Goal: Task Accomplishment & Management: Use online tool/utility

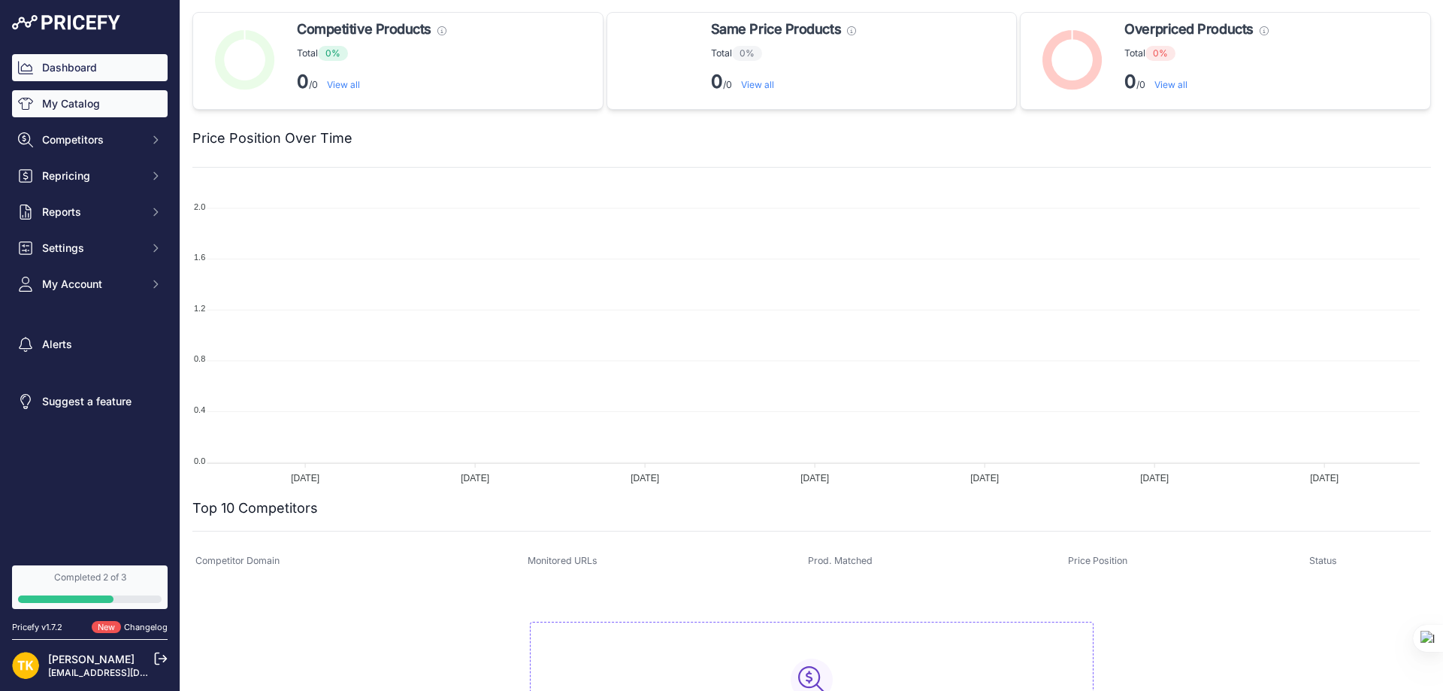
click at [64, 109] on link "My Catalog" at bounding box center [90, 103] width 156 height 27
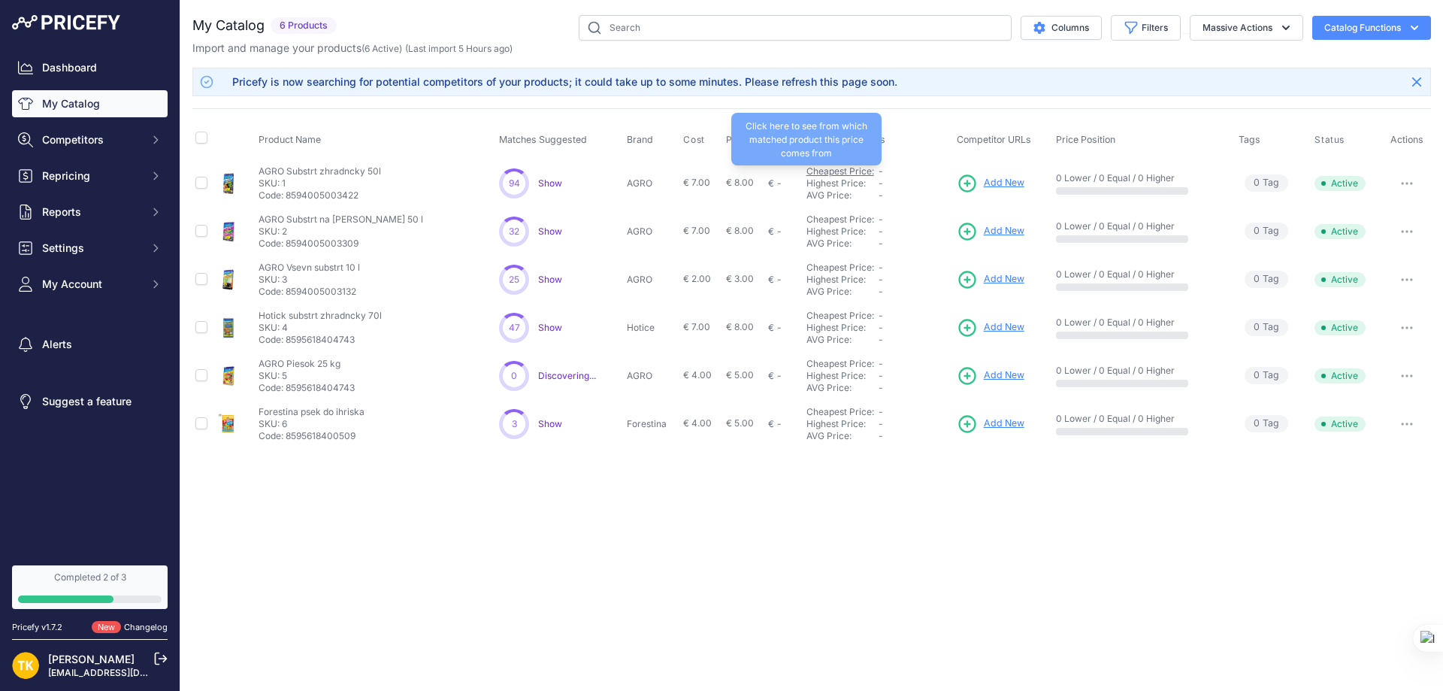
click at [828, 168] on link "Cheapest Price:" at bounding box center [840, 170] width 68 height 11
click at [201, 184] on input "checkbox" at bounding box center [201, 183] width 12 height 12
checkbox input "true"
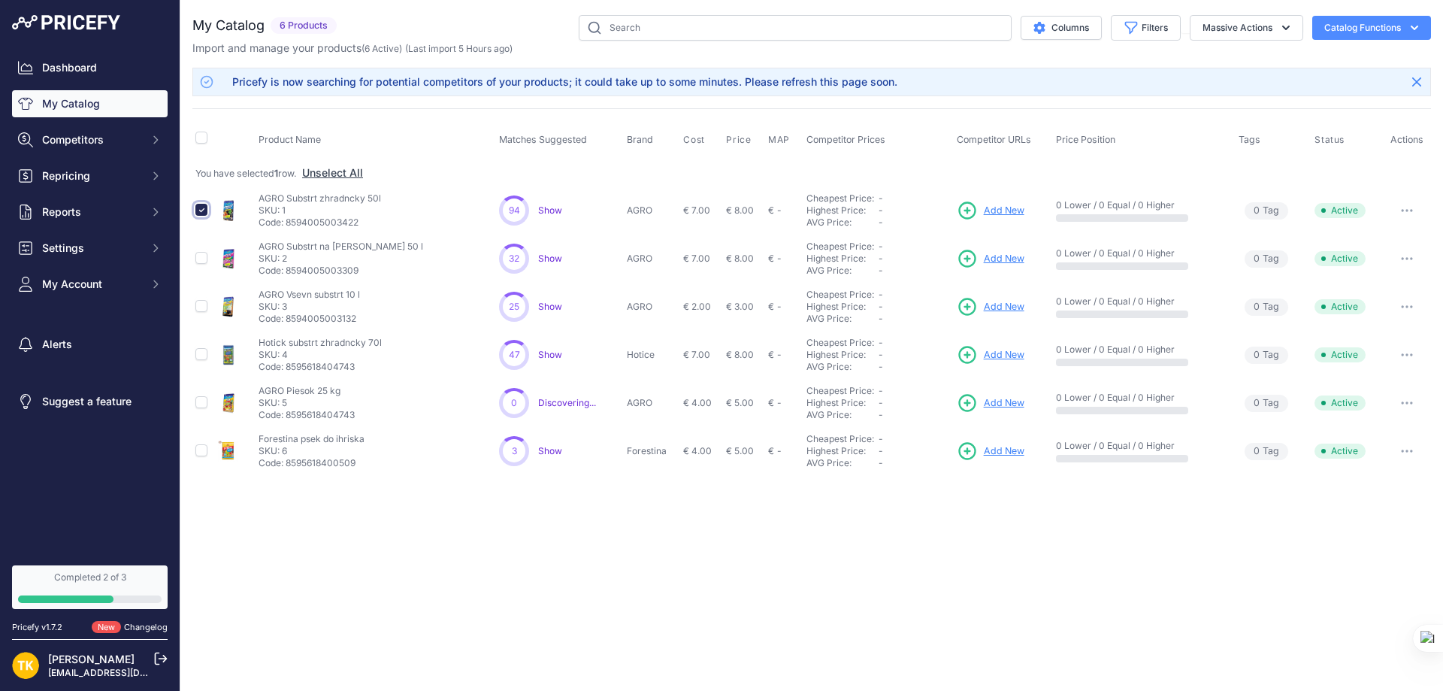
click at [202, 211] on input "checkbox" at bounding box center [201, 210] width 12 height 12
checkbox input "false"
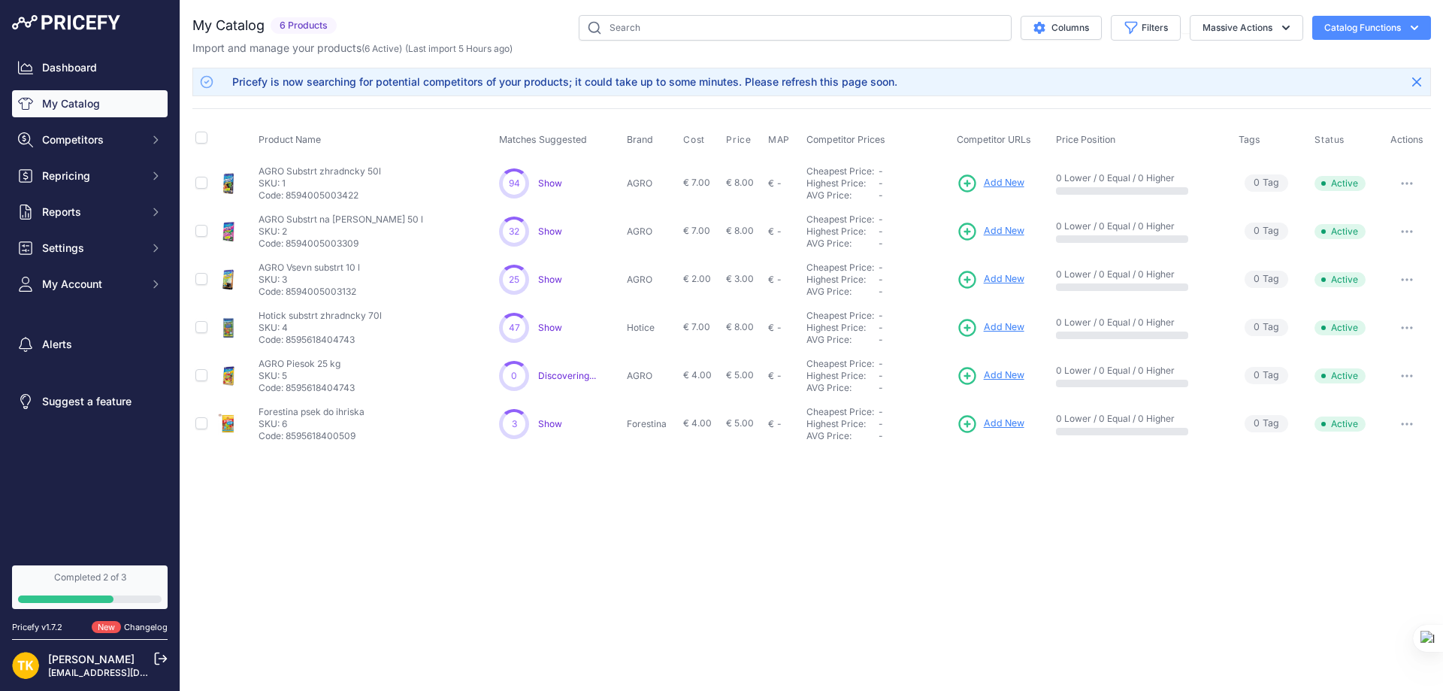
click at [1405, 177] on button "button" at bounding box center [1407, 183] width 30 height 21
click at [553, 182] on span "Show" at bounding box center [550, 182] width 24 height 11
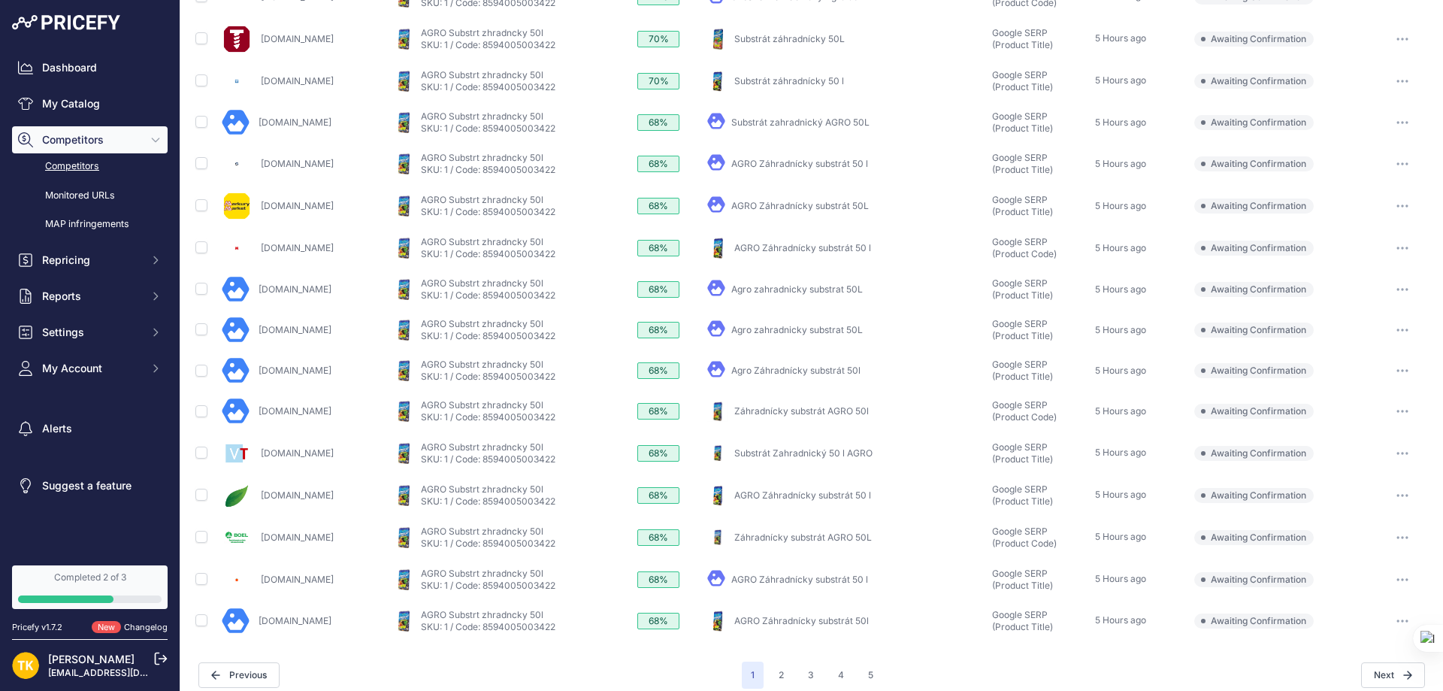
scroll to position [434, 0]
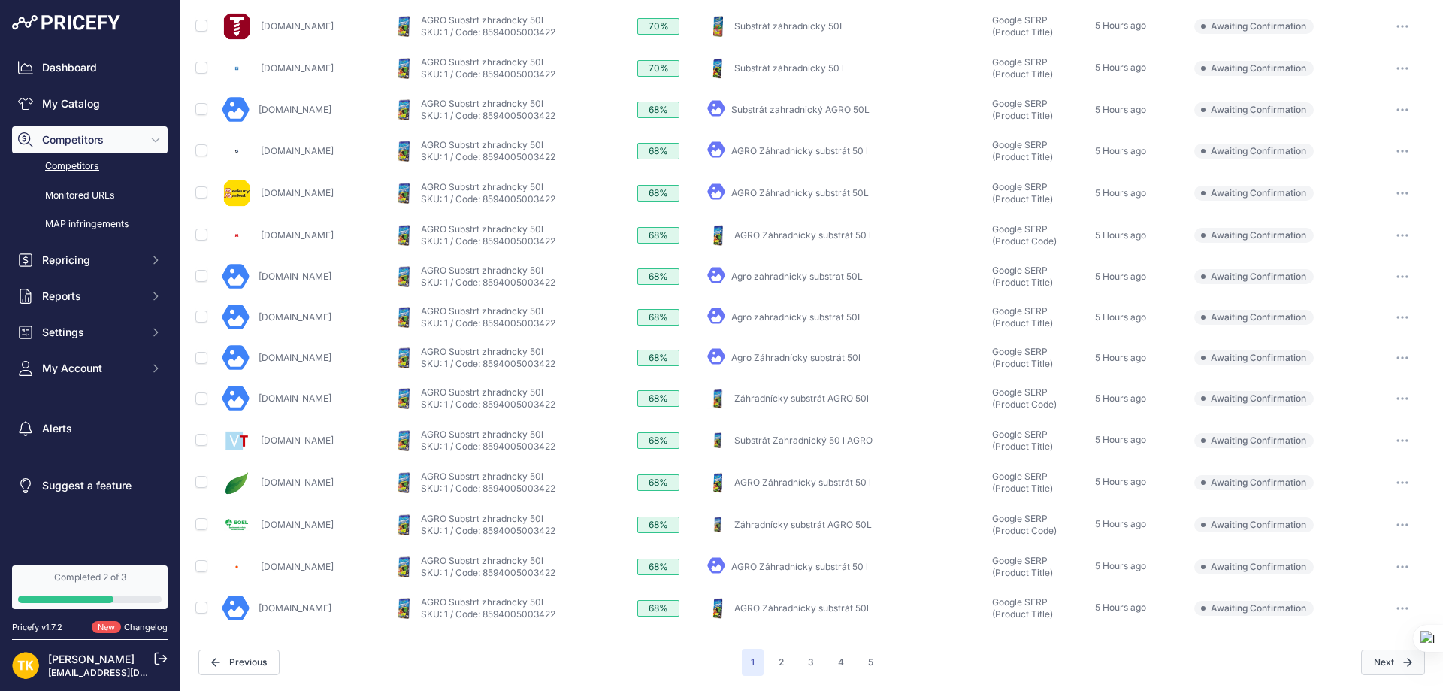
click at [1376, 660] on button "Next" at bounding box center [1393, 662] width 64 height 26
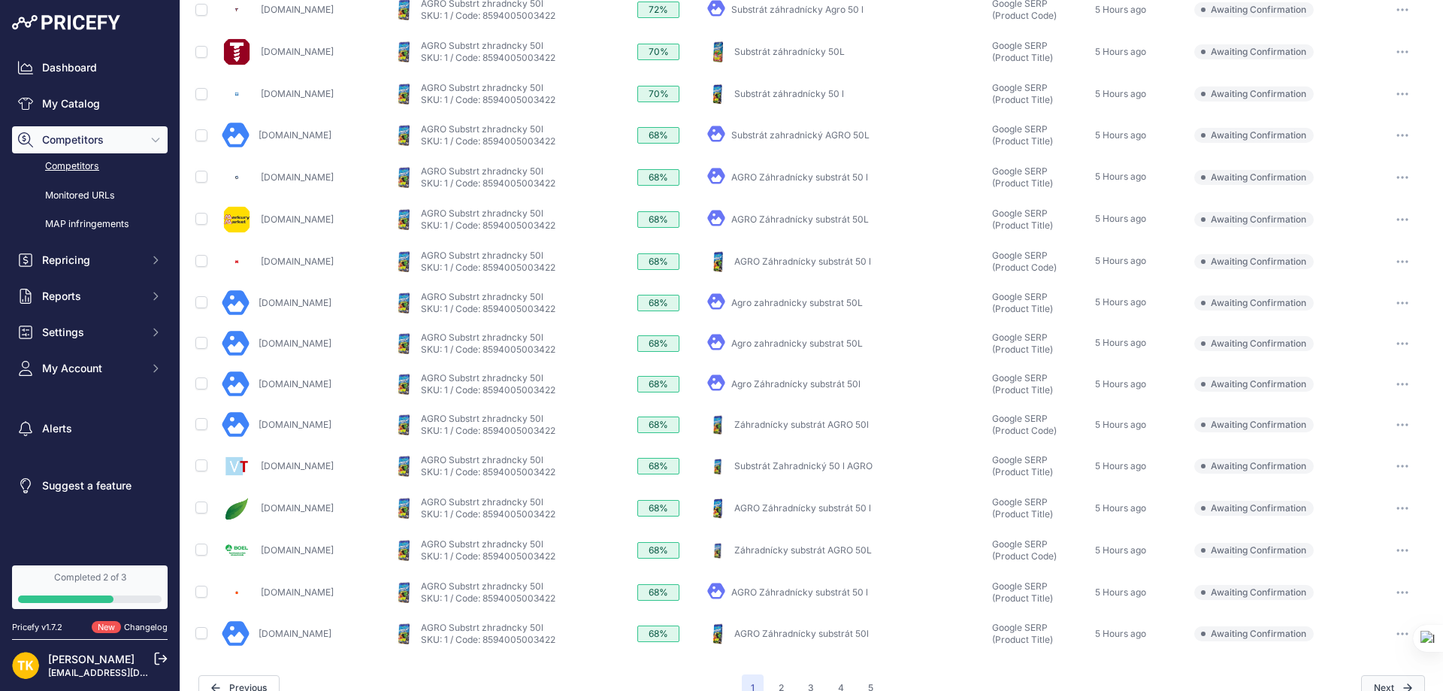
scroll to position [459, 0]
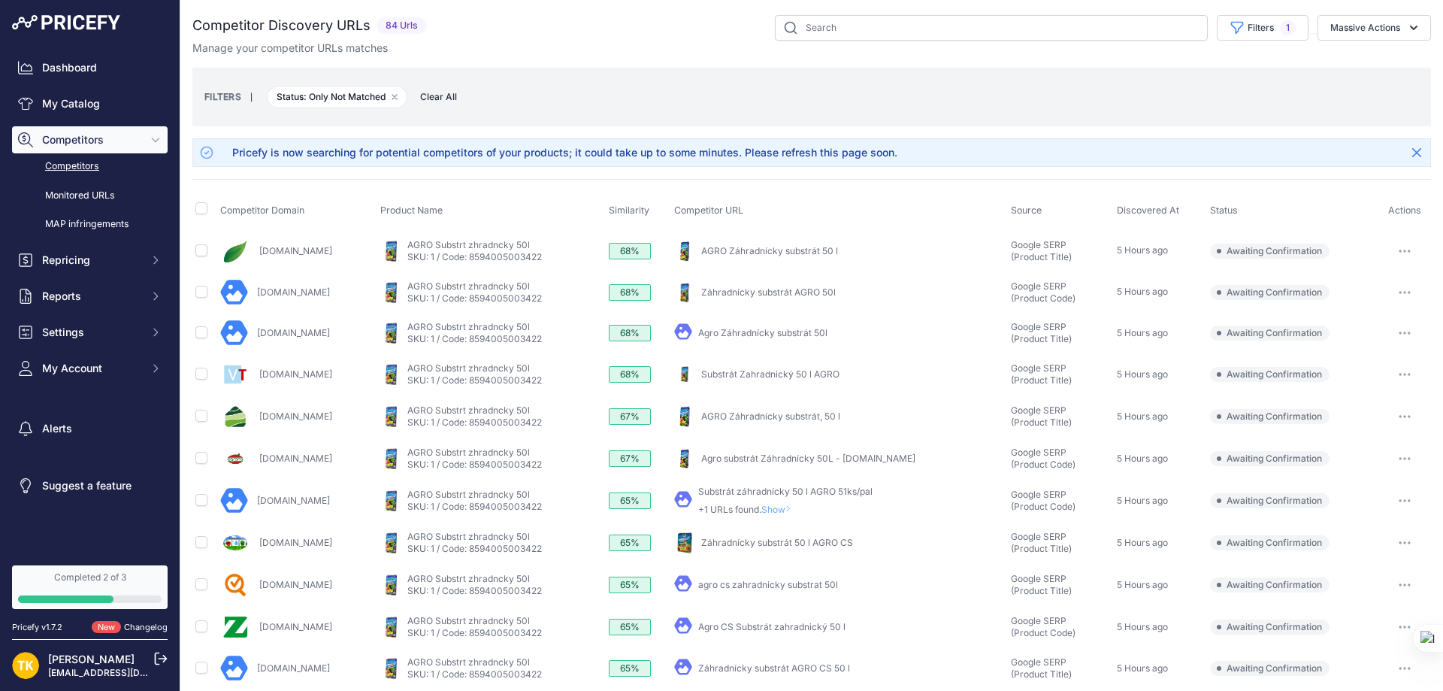
click at [92, 166] on link "Competitors" at bounding box center [90, 166] width 156 height 26
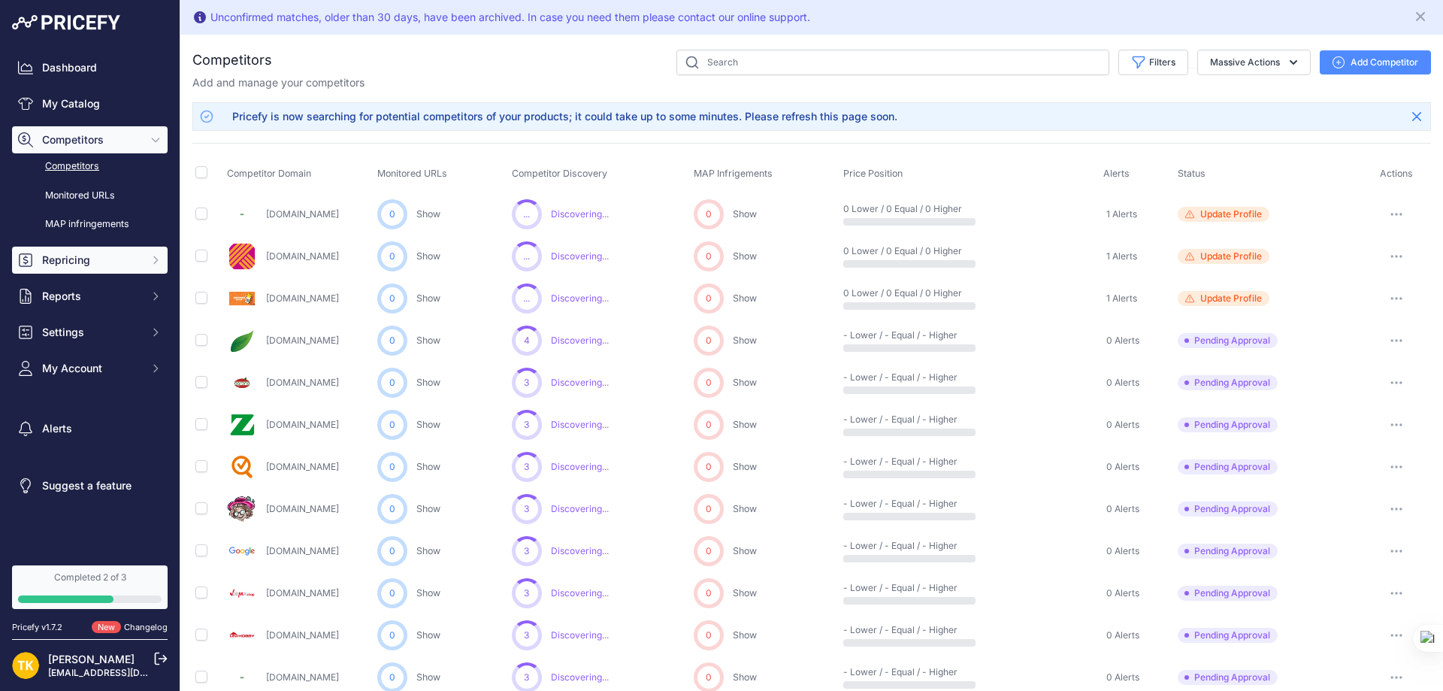
click at [66, 262] on span "Repricing" at bounding box center [91, 259] width 98 height 15
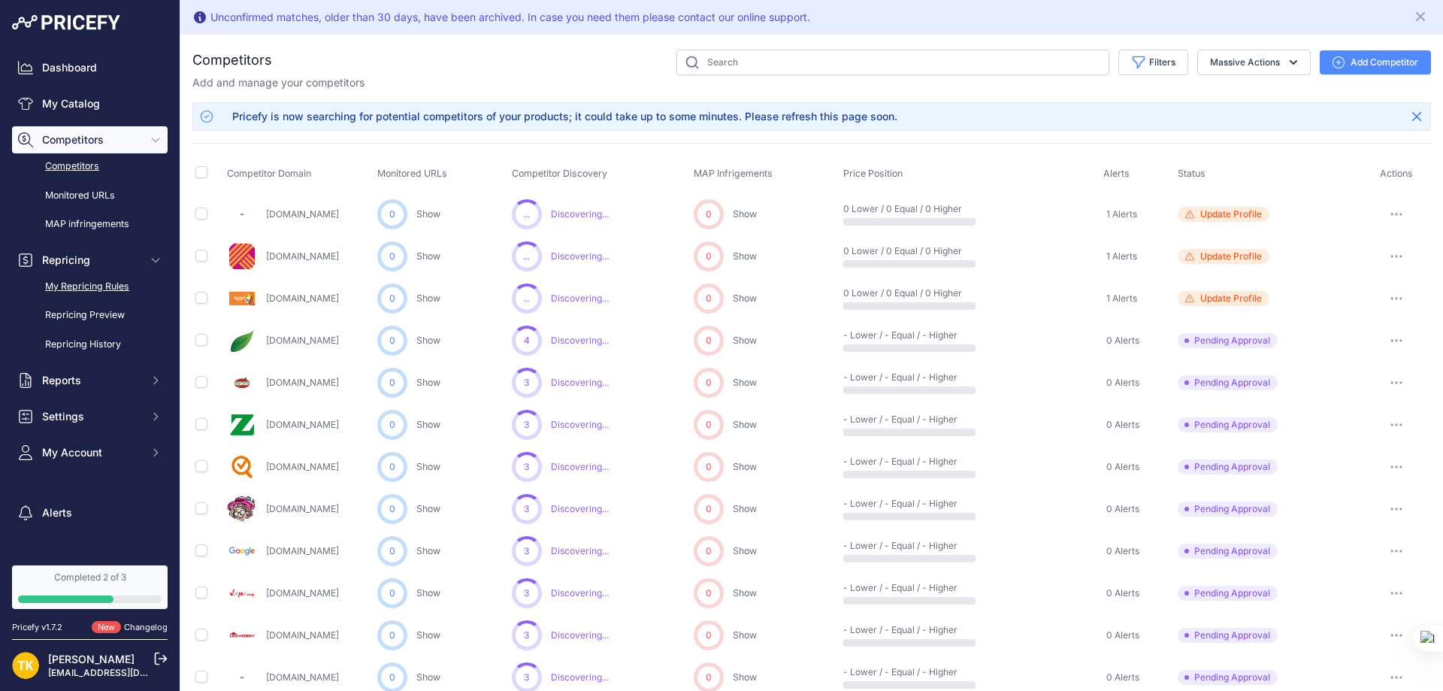
click at [60, 286] on link "My Repricing Rules" at bounding box center [90, 287] width 156 height 26
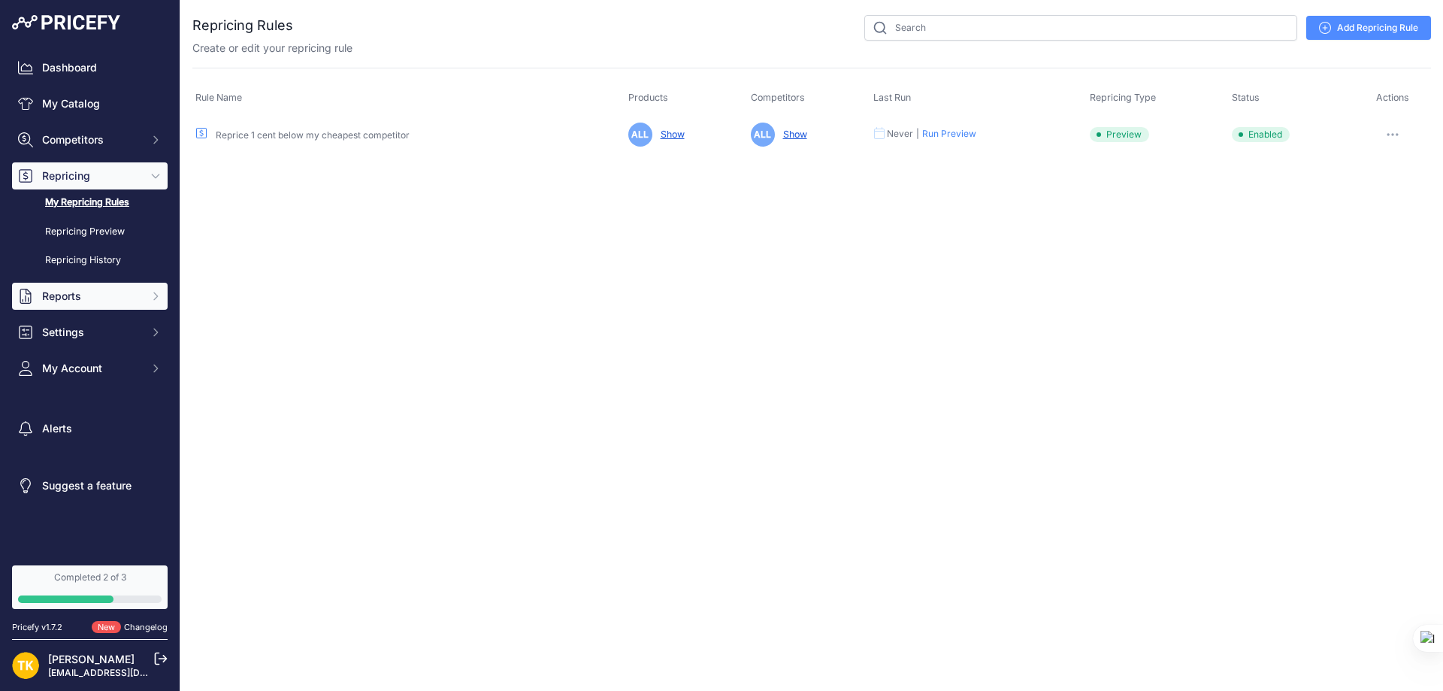
click at [71, 289] on span "Reports" at bounding box center [91, 296] width 98 height 15
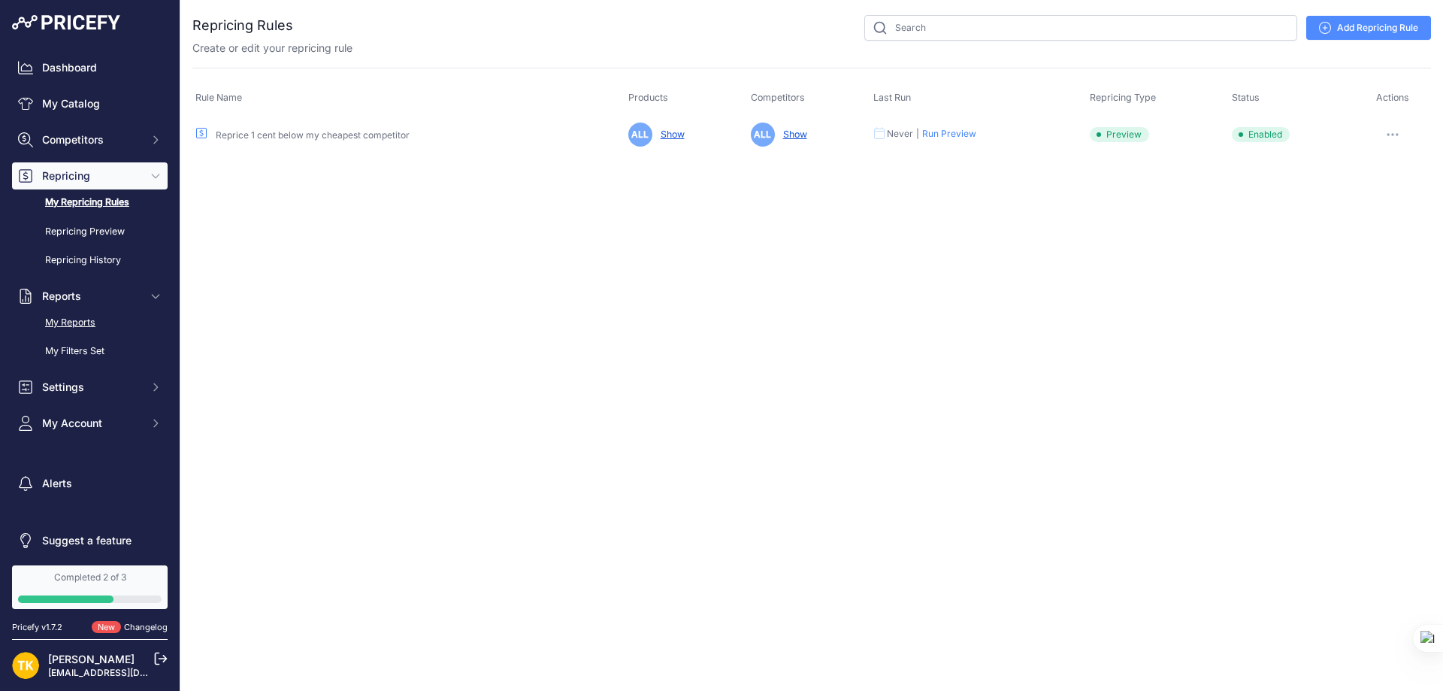
click at [68, 321] on link "My Reports" at bounding box center [90, 323] width 156 height 26
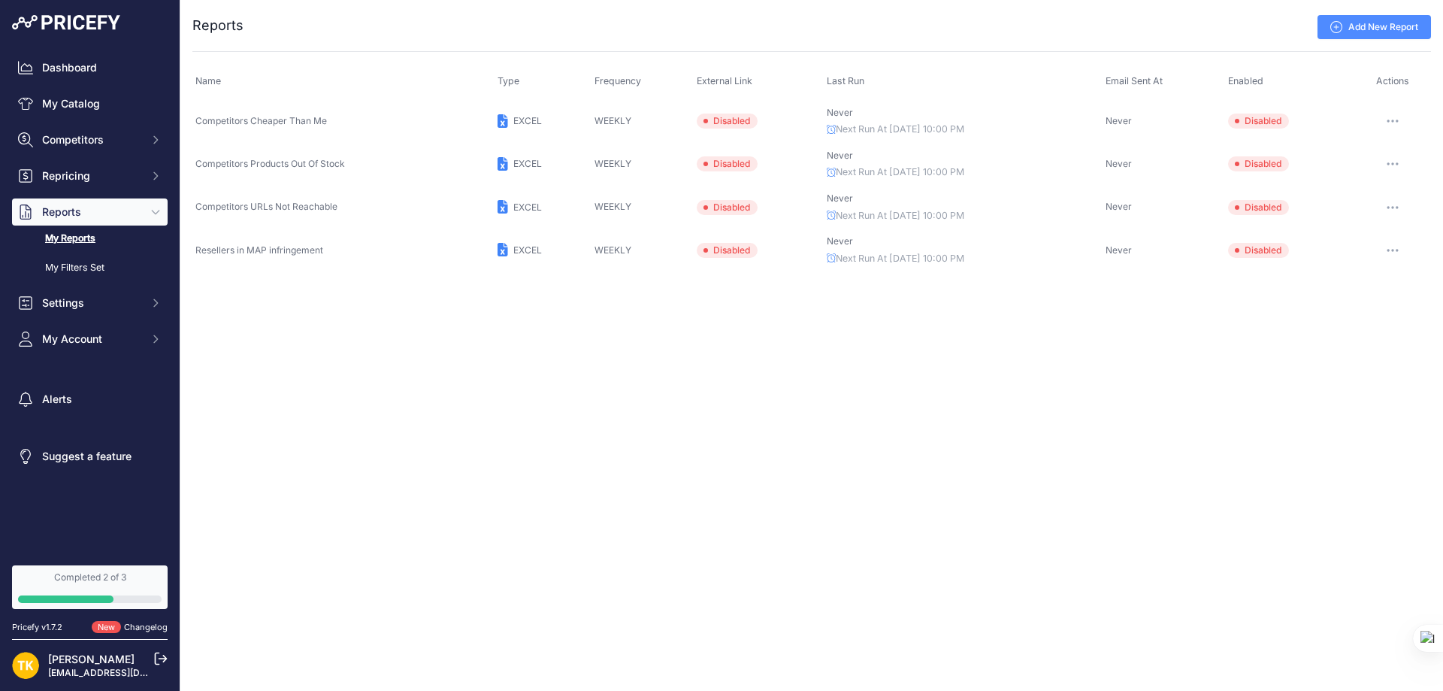
click at [1368, 26] on link "Add New Report" at bounding box center [1373, 27] width 113 height 24
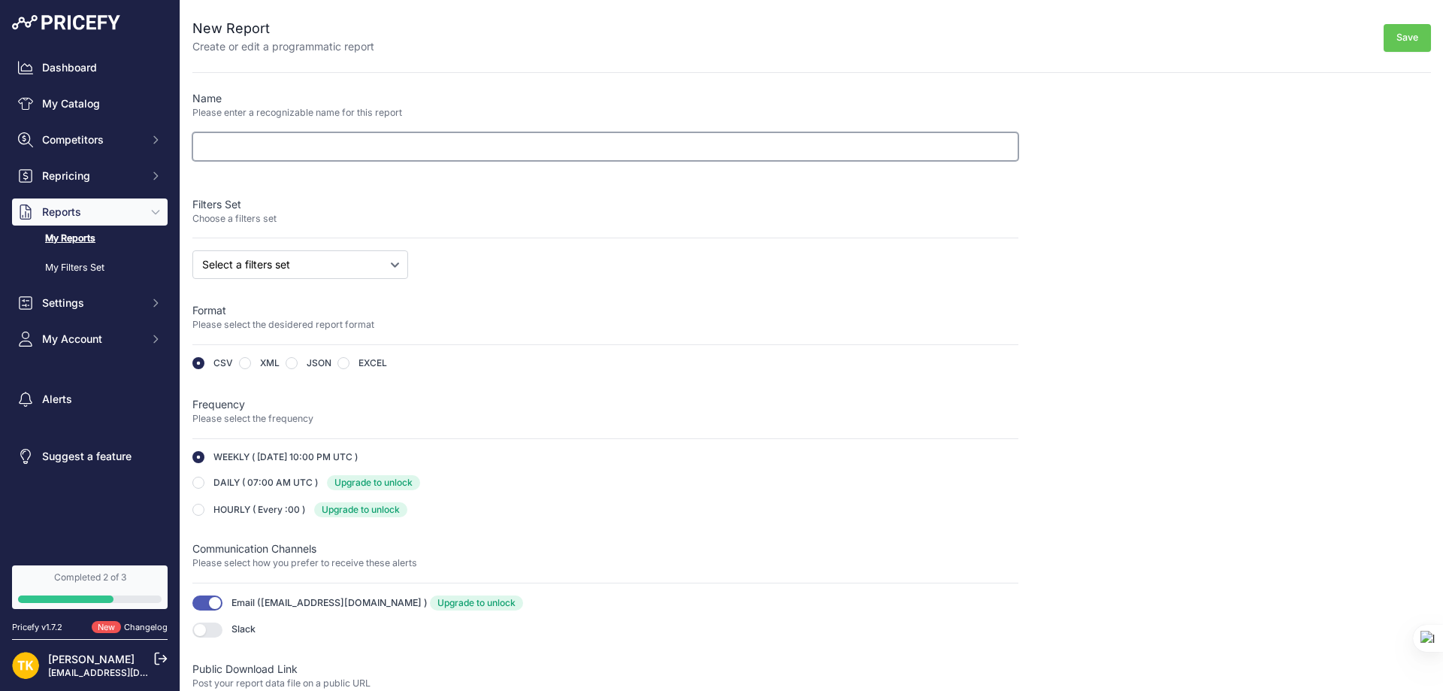
click at [379, 156] on input "text" at bounding box center [605, 146] width 826 height 29
type input "test"
click at [309, 262] on select "Select a filters set Competitors Cheaper Than Me Competitors Products Out Of St…" at bounding box center [300, 264] width 216 height 29
click at [346, 364] on input "radio" at bounding box center [343, 363] width 12 height 12
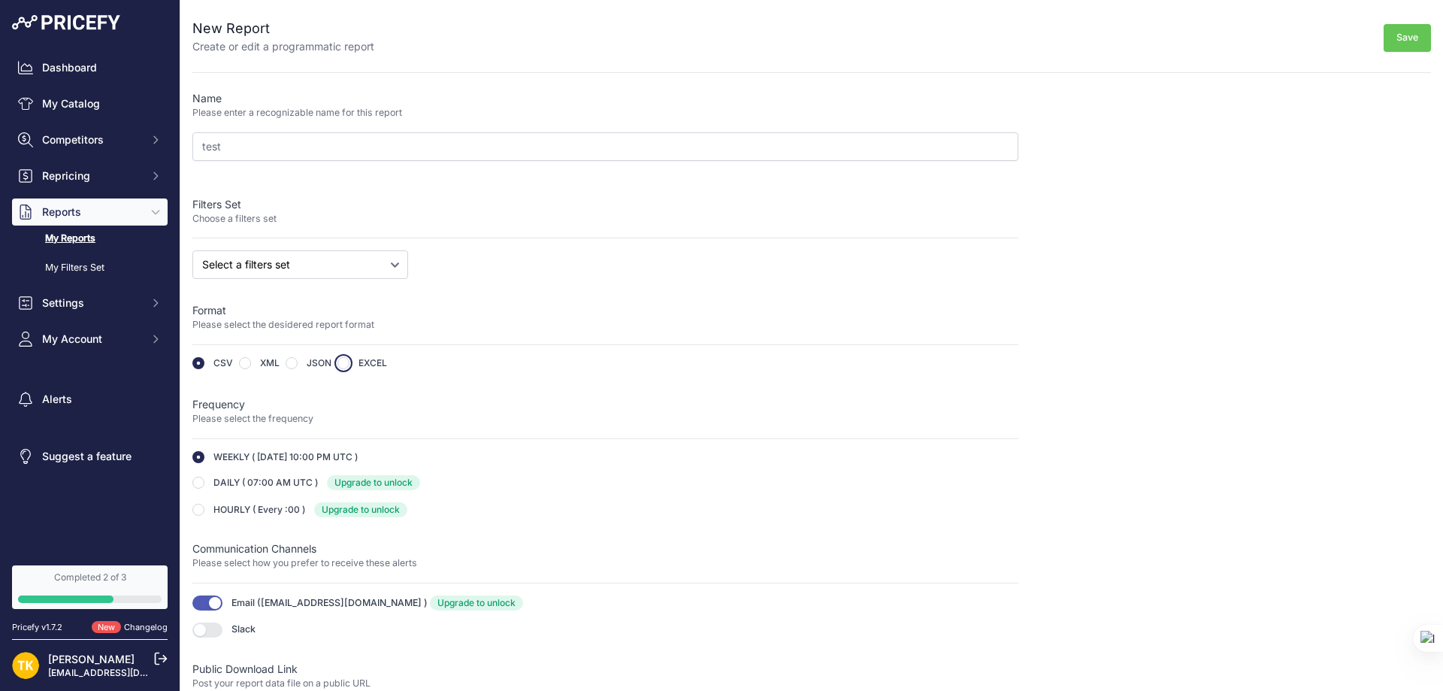
radio input "true"
type input "https://s3.us-west-2.amazonaws.com/download.pricefy.io/reports/863743a4-a0f8-42…"
click at [1400, 44] on button "Save" at bounding box center [1406, 38] width 47 height 28
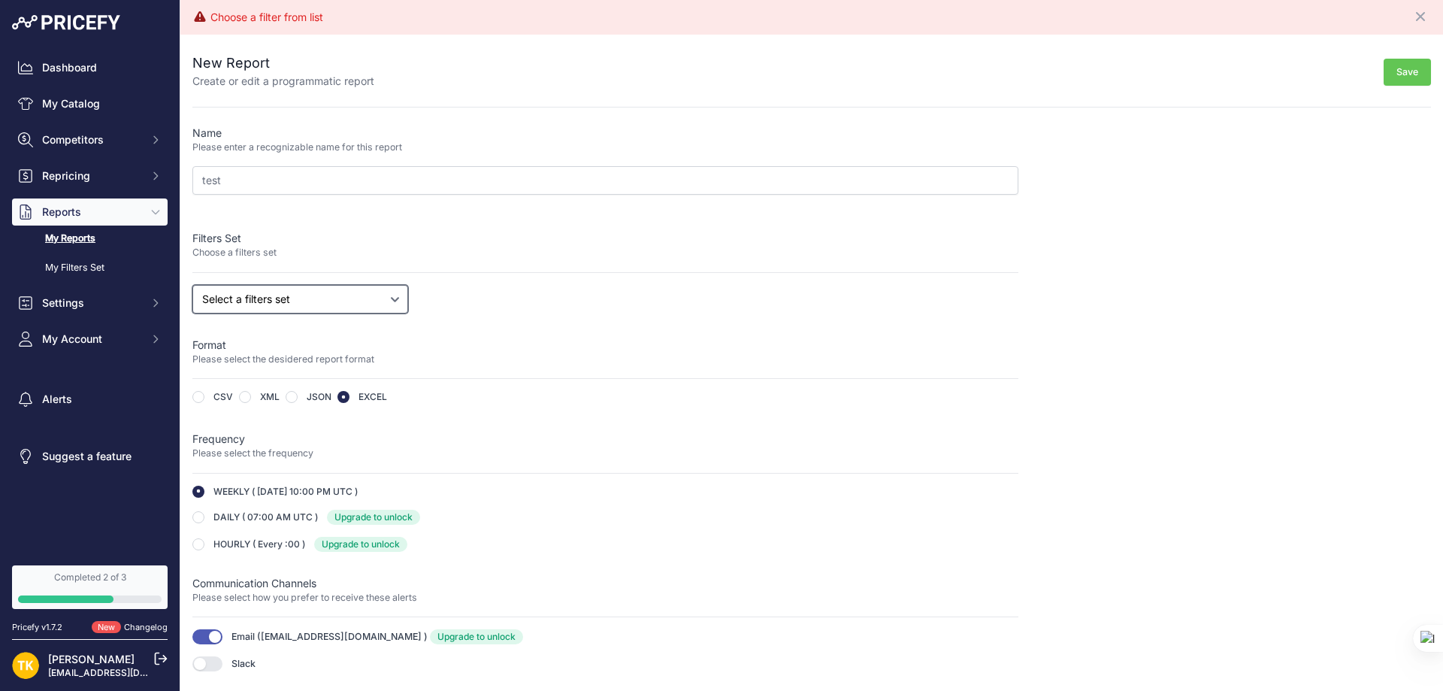
click at [340, 302] on select "Select a filters set Competitors Cheaper Than Me Competitors Products Out Of St…" at bounding box center [300, 299] width 216 height 29
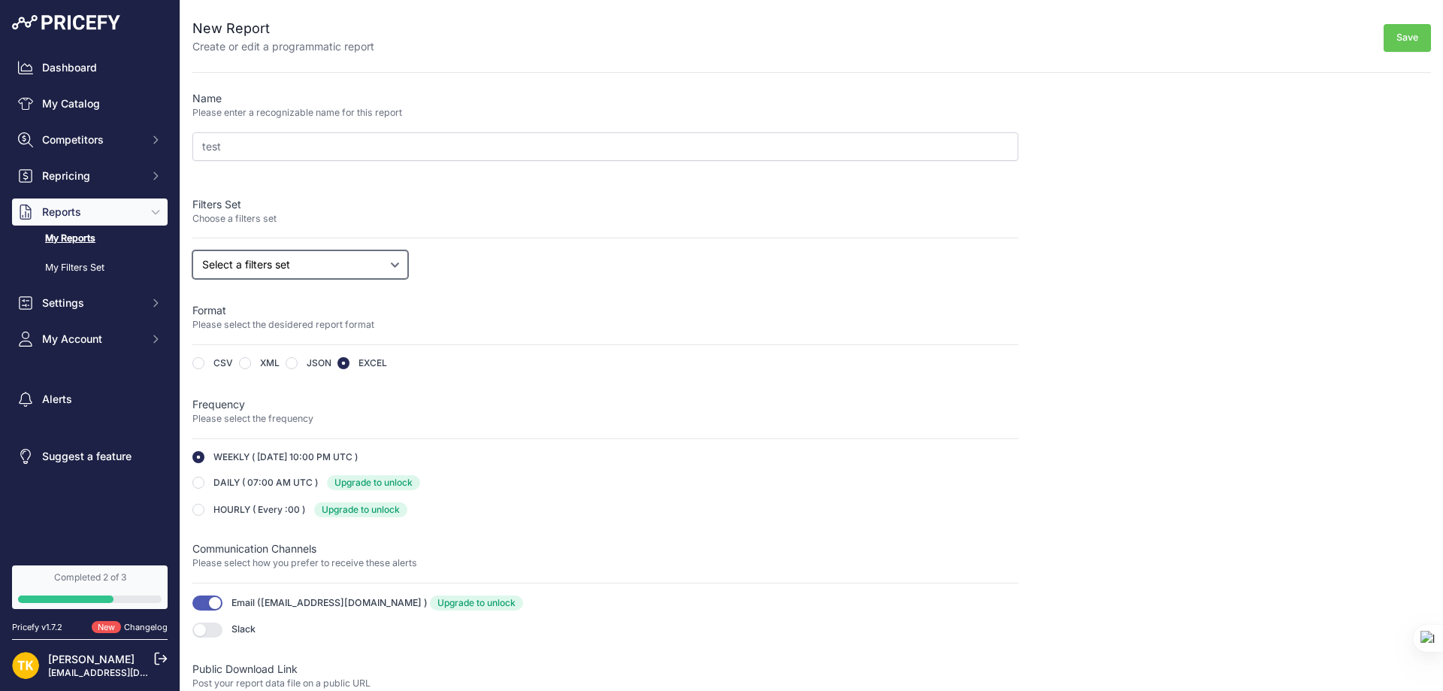
select select "34229"
click at [192, 250] on select "Select a filters set Competitors Cheaper Than Me Competitors Products Out Of St…" at bounding box center [300, 264] width 216 height 29
click at [1388, 35] on button "Save" at bounding box center [1406, 38] width 47 height 28
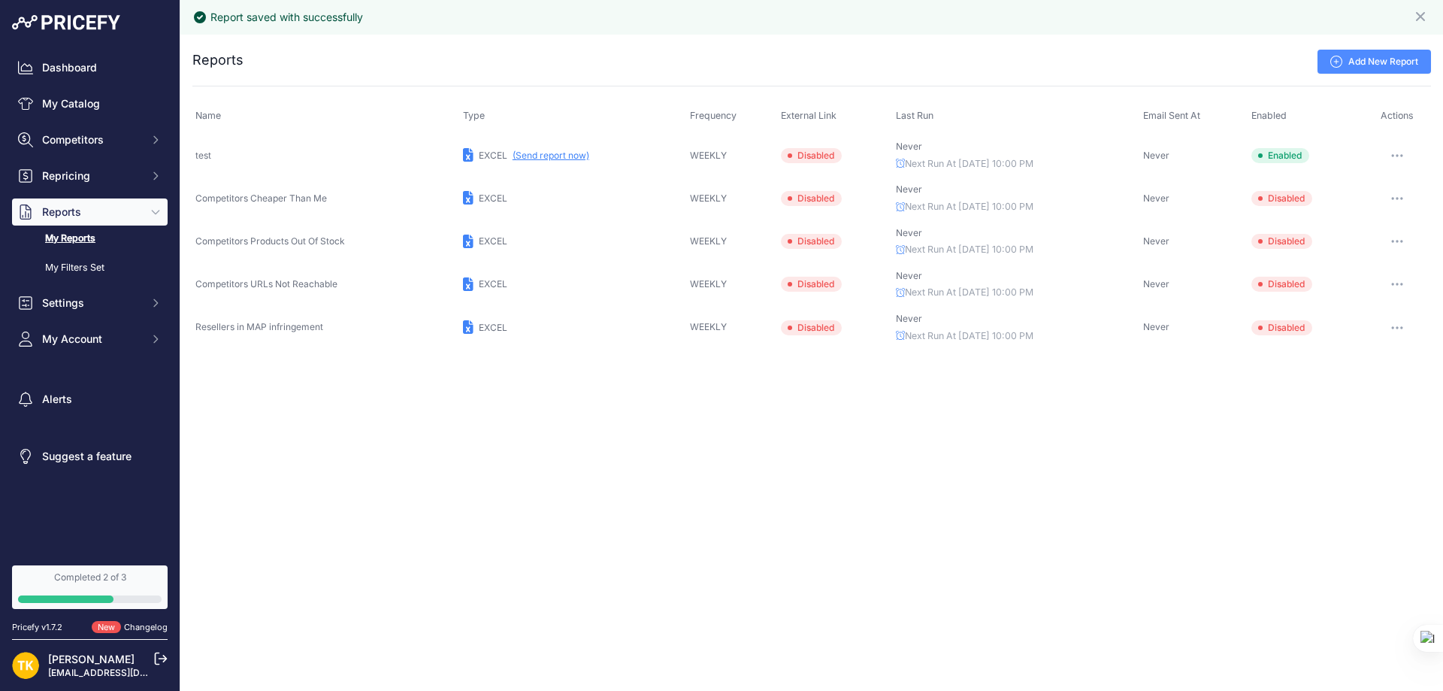
click at [562, 156] on button "(Send report now)" at bounding box center [550, 156] width 77 height 12
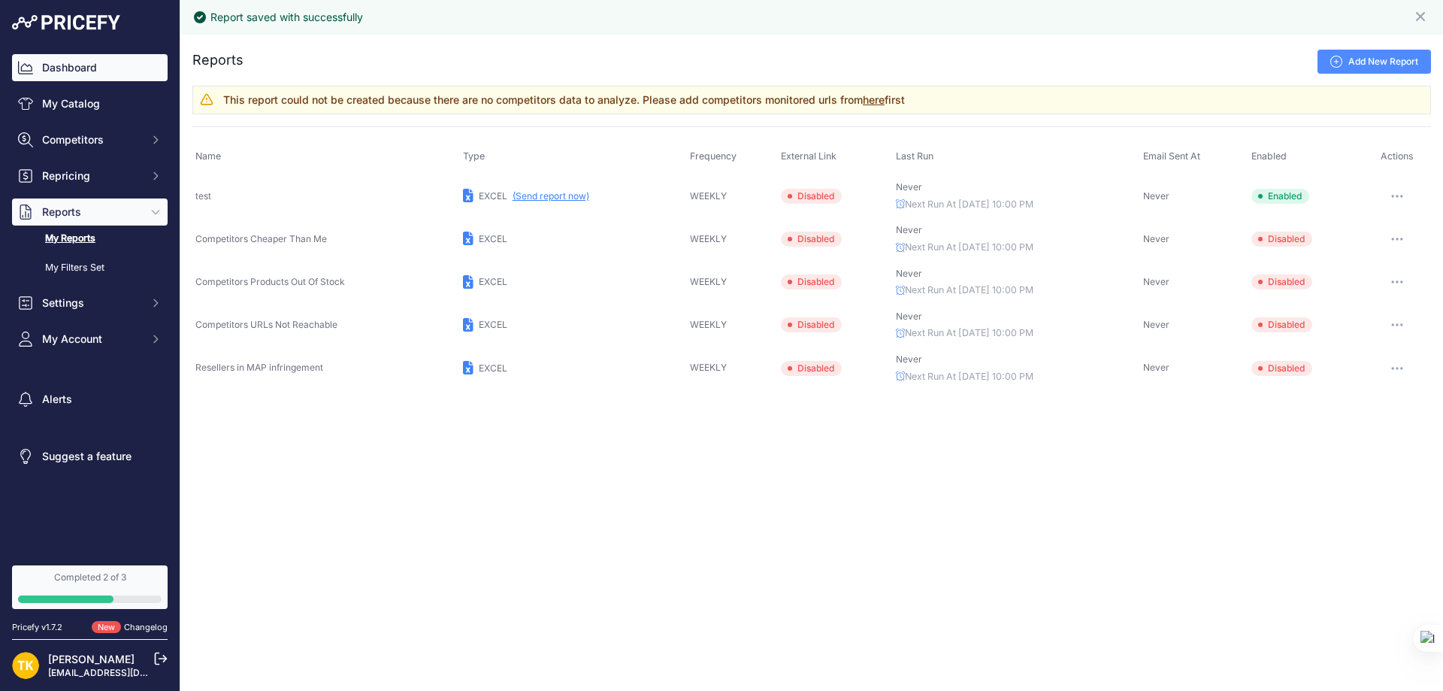
click at [88, 76] on link "Dashboard" at bounding box center [90, 67] width 156 height 27
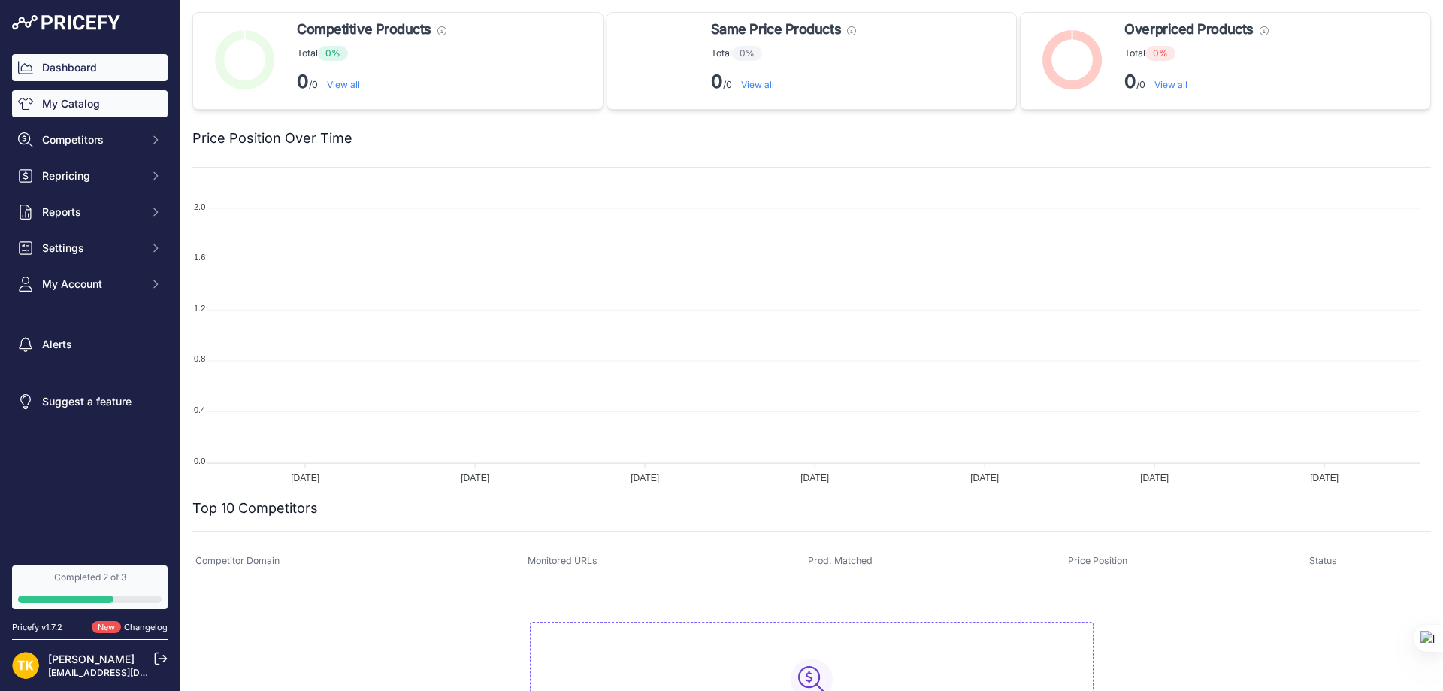
click at [62, 107] on link "My Catalog" at bounding box center [90, 103] width 156 height 27
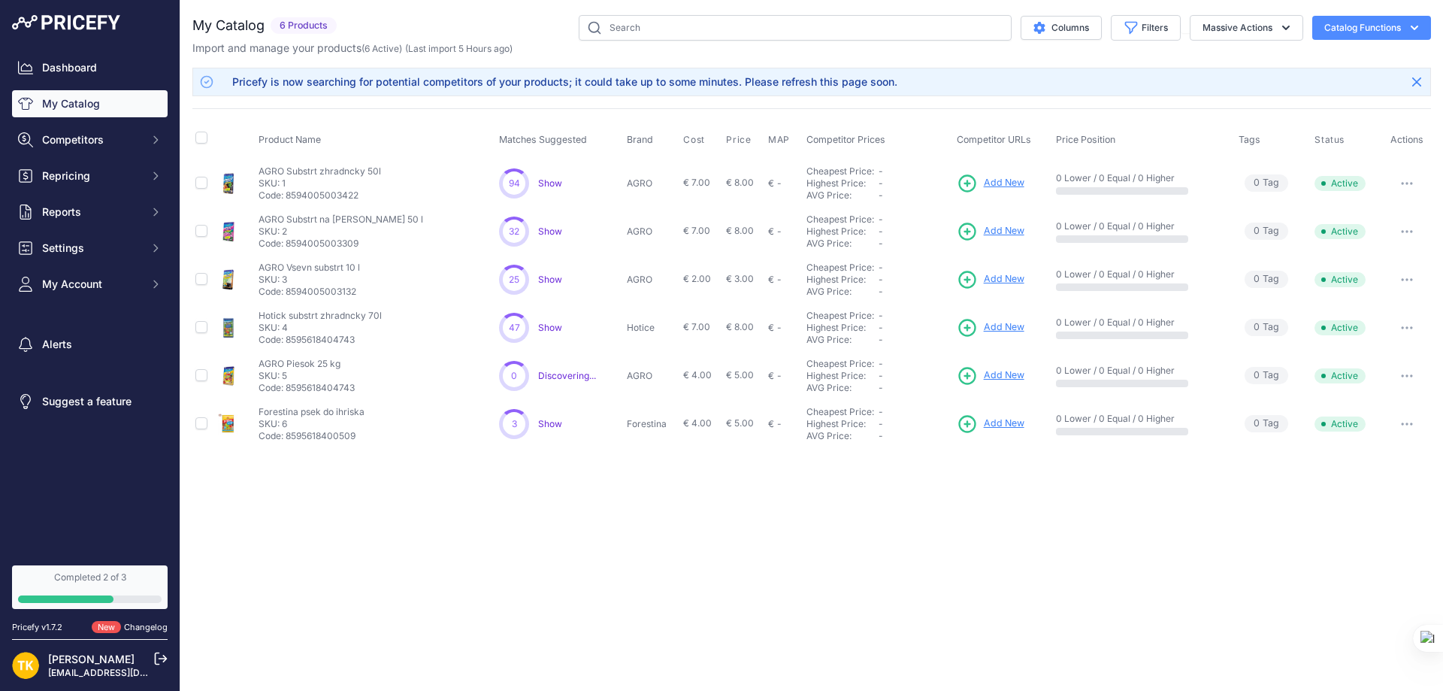
click at [1405, 326] on icon "button" at bounding box center [1407, 327] width 12 height 3
click at [813, 181] on div "Highest Price:" at bounding box center [842, 183] width 72 height 12
click at [684, 191] on td "€ 7.00" at bounding box center [701, 183] width 43 height 49
click at [962, 378] on icon at bounding box center [967, 375] width 21 height 21
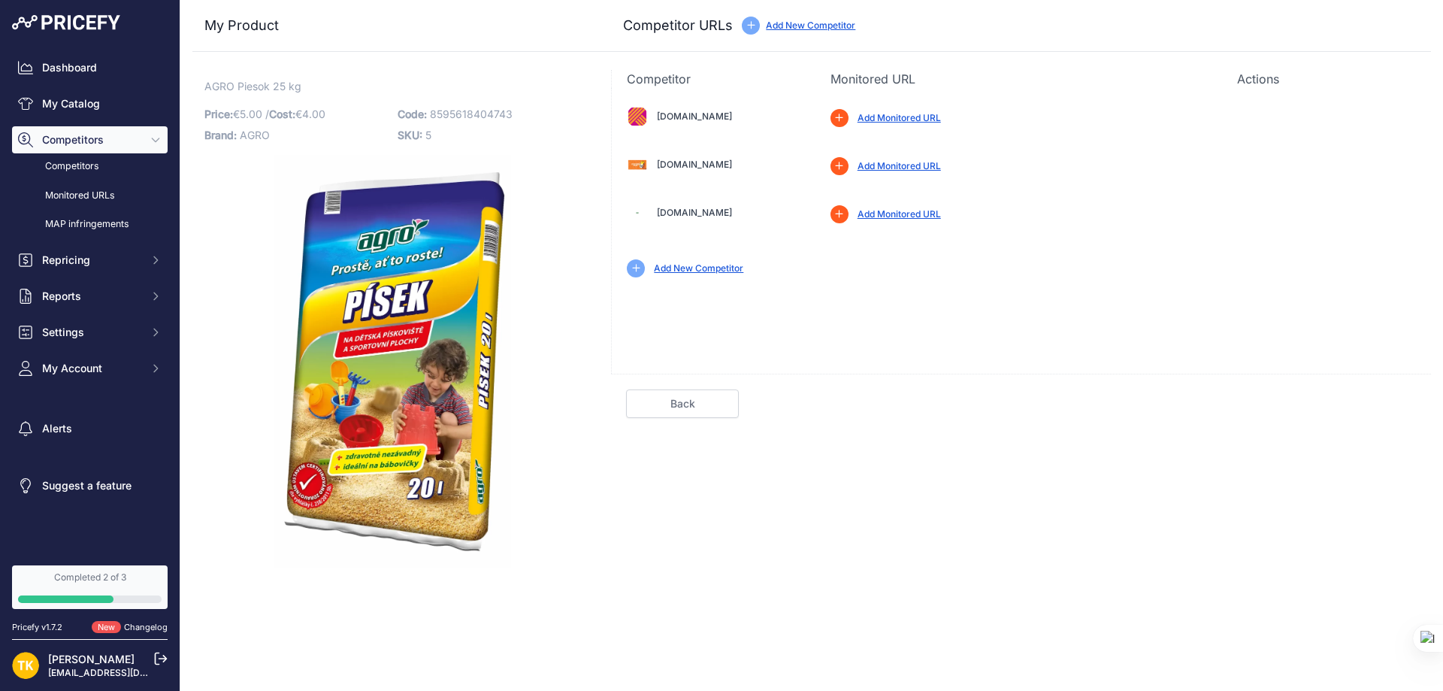
click at [843, 117] on icon at bounding box center [839, 117] width 8 height 9
click at [887, 115] on link "Add Monitored URL" at bounding box center [898, 117] width 83 height 11
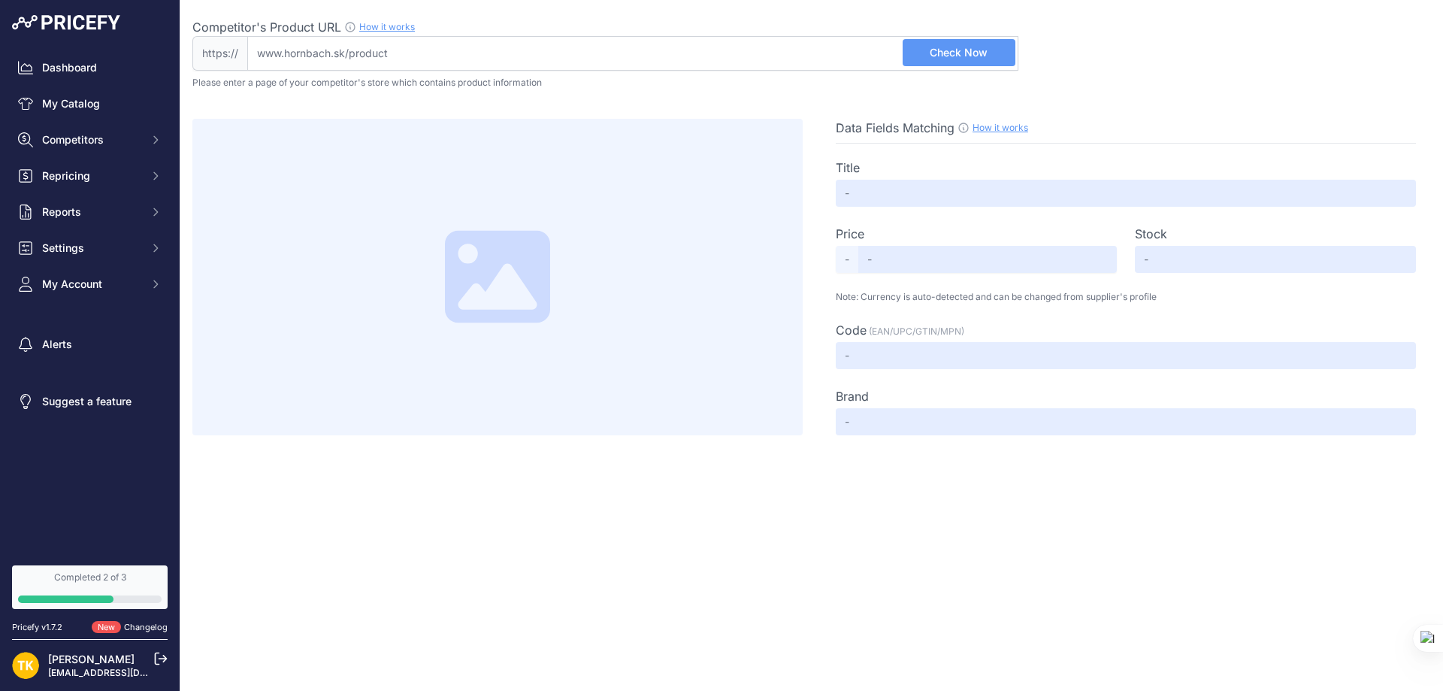
click at [628, 56] on input "Competitor's Product URL How it works In order to create your competitor's extr…" at bounding box center [632, 53] width 771 height 35
paste input "[URL][DOMAIN_NAME]"
type input "www.hornbach.sk/p/piesok-do-pieskoviska-agro-balenie-25-kg/10661616/"
click at [946, 58] on span "Check Now" at bounding box center [958, 52] width 58 height 15
type input "Piesok do pieskoviska Agro balenie 25 kg"
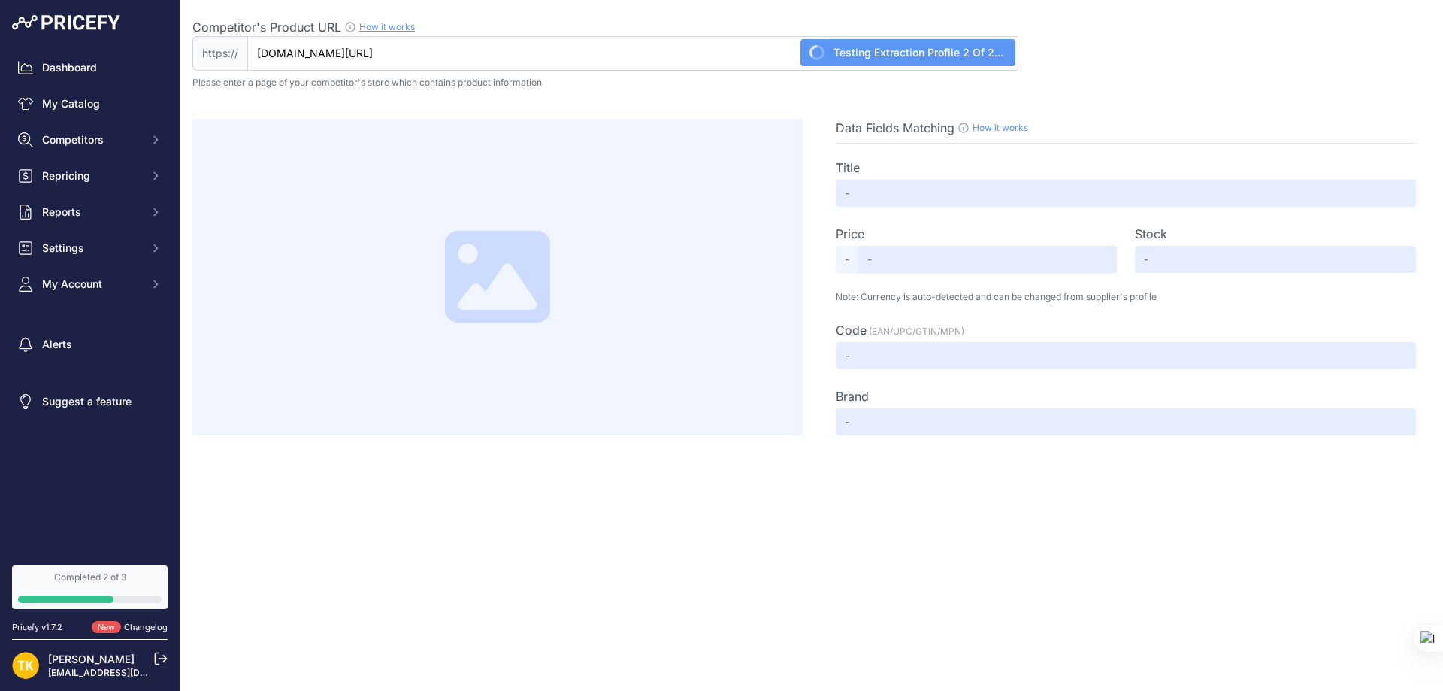
type input "4.99"
type input "Available"
type input "8592542012129"
type input "Not Found"
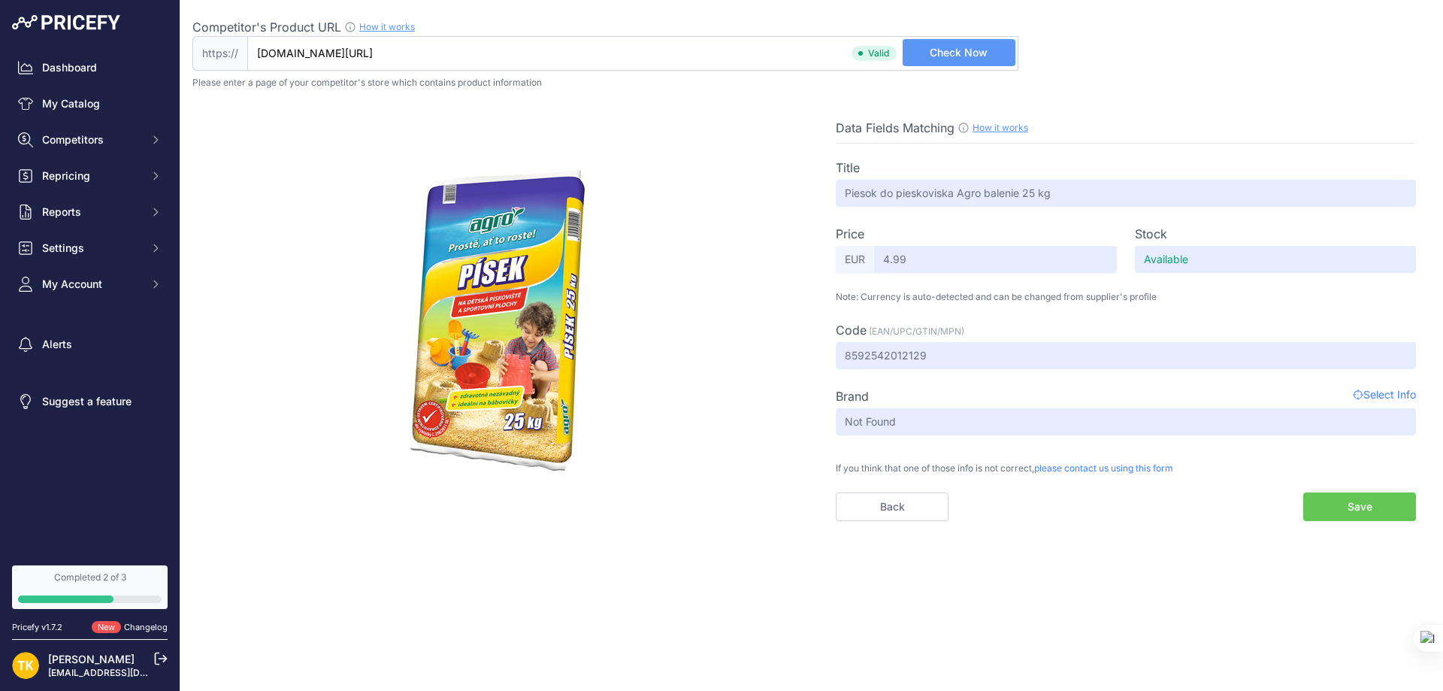
click at [1383, 511] on button "Save" at bounding box center [1359, 506] width 113 height 29
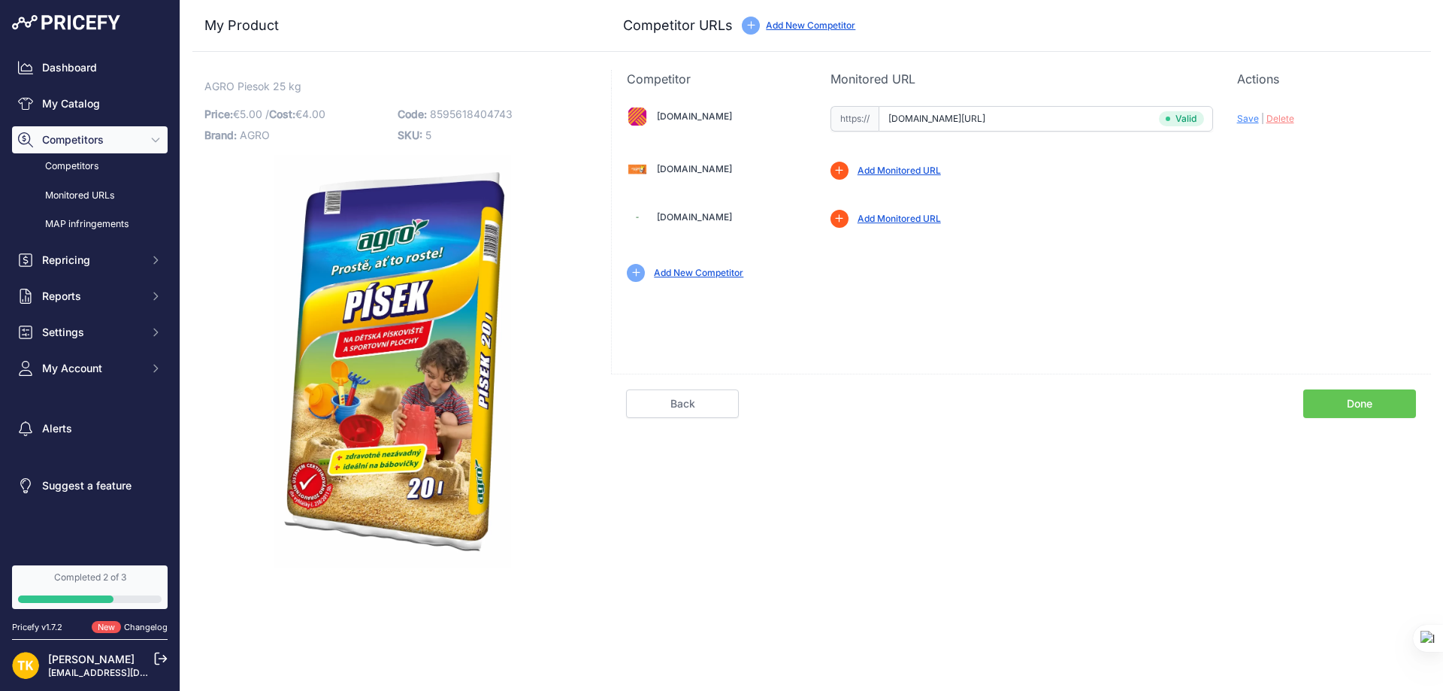
click at [897, 169] on link "Add Monitored URL" at bounding box center [898, 170] width 83 height 11
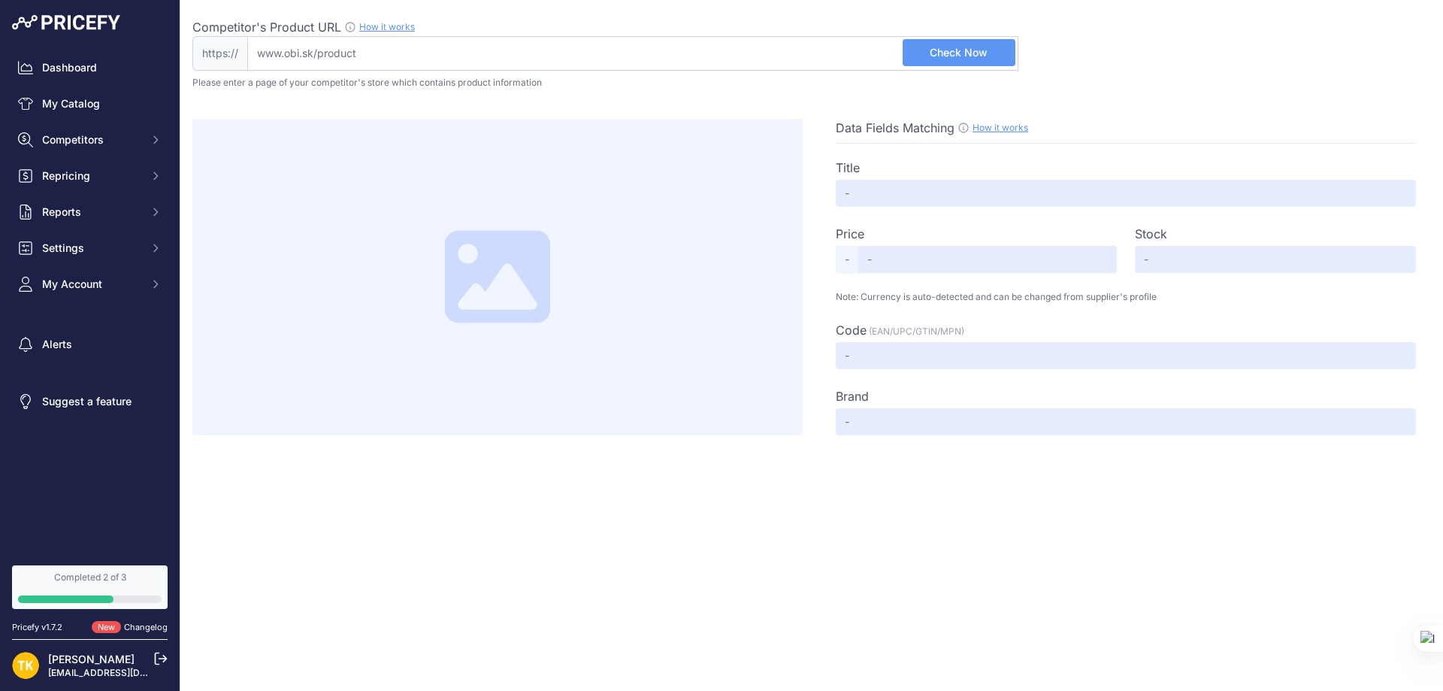
click at [860, 61] on input "Competitor's Product URL How it works In order to create your competitor's extr…" at bounding box center [632, 53] width 771 height 35
paste input "https://www.obi.sk/dekoracne-kamene-a-strky/agro-piesok-na-detske-pieskoviska-2…"
type input "www.obi.sk/dekoracne-kamene-a-strky/agro-piesok-na-detske-pieskoviska-25-kg/p/2…"
click at [965, 61] on button "Check Now" at bounding box center [958, 52] width 113 height 27
type input "Not Found"
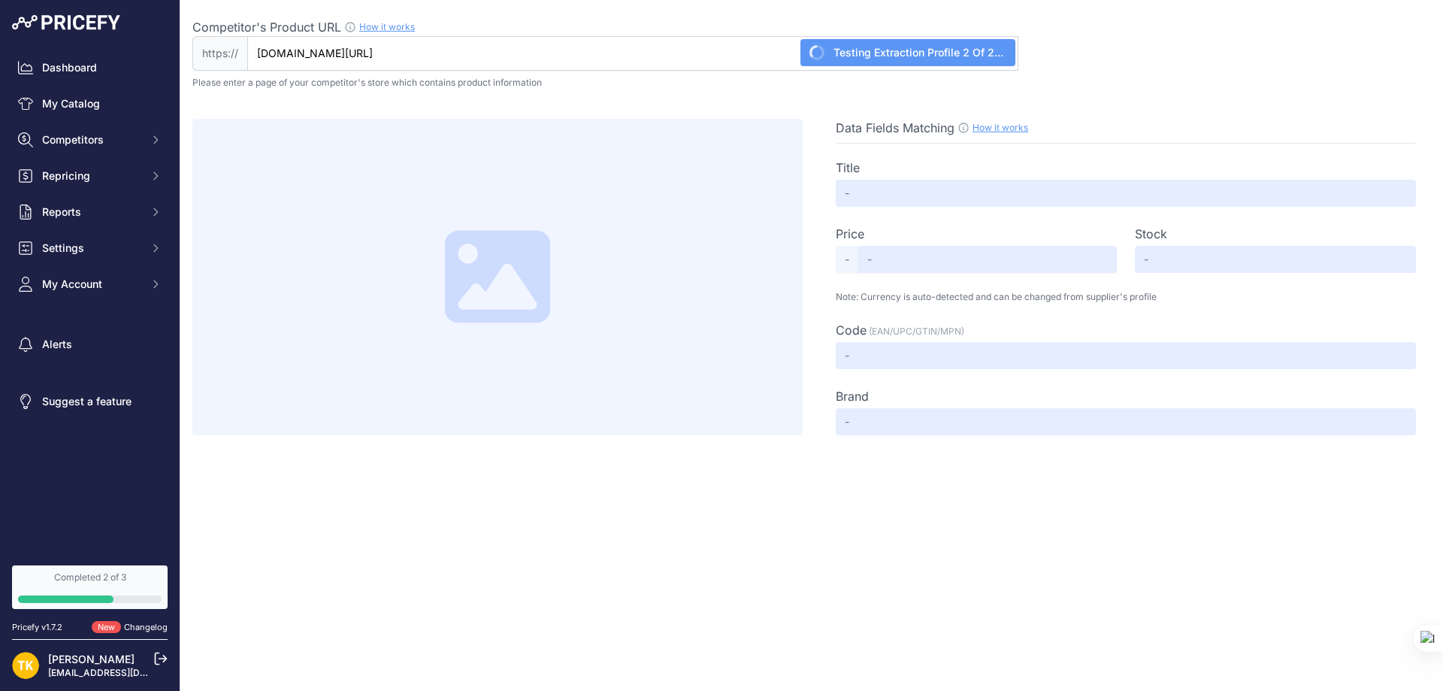
type input "Not Found"
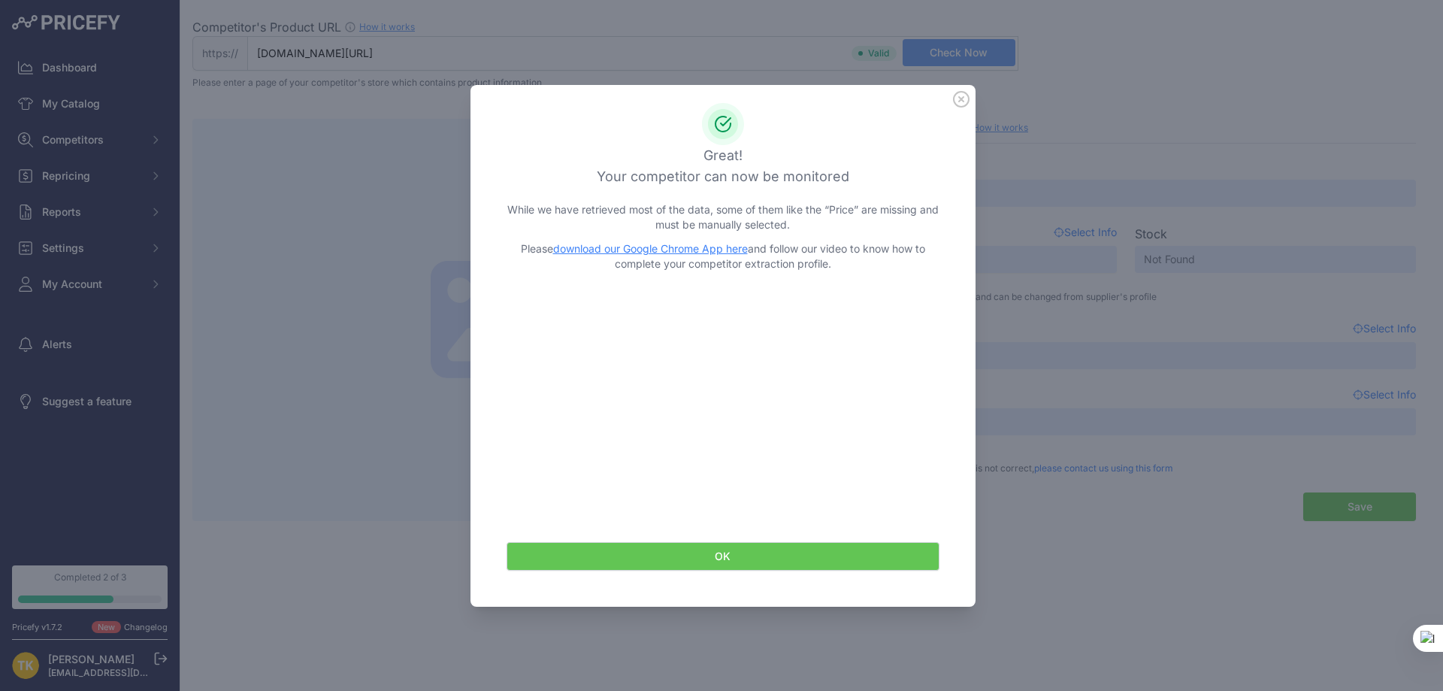
click at [695, 564] on button "OK" at bounding box center [722, 556] width 433 height 29
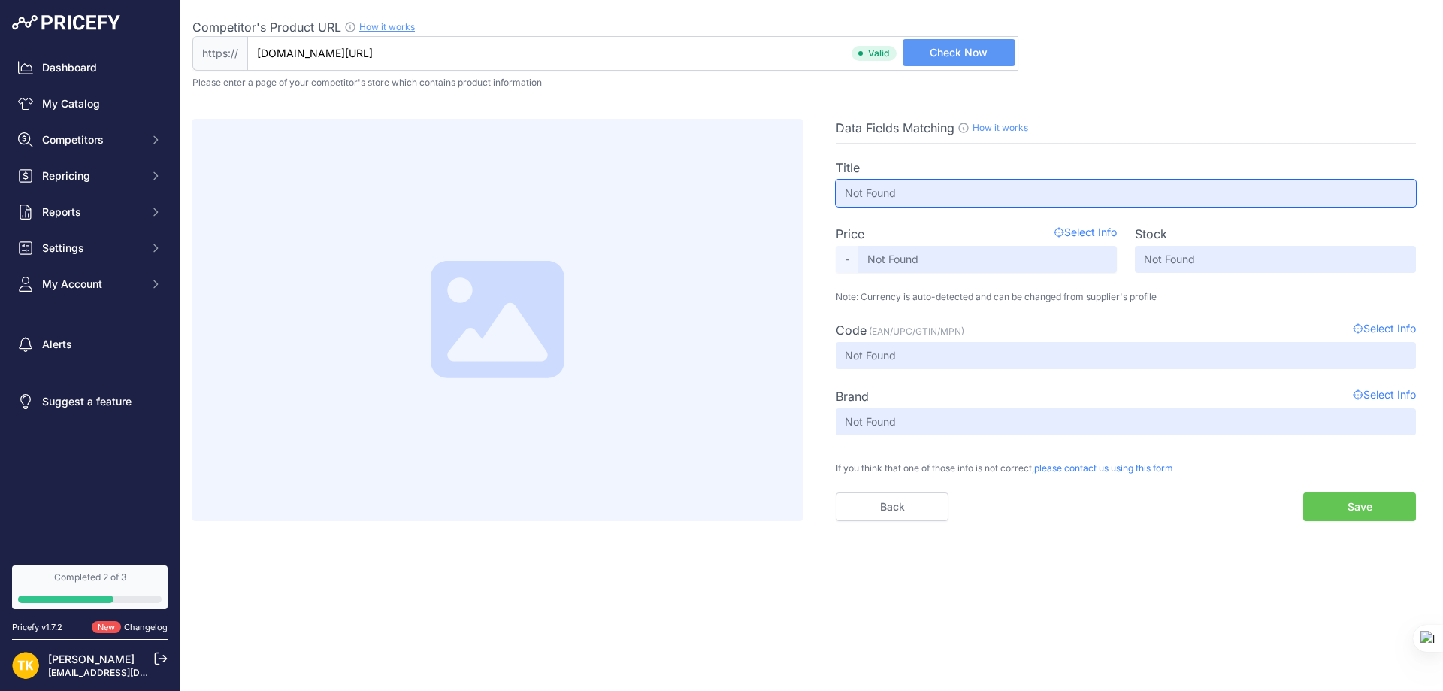
click at [935, 192] on input "Not Found" at bounding box center [1126, 193] width 580 height 27
click at [937, 189] on input "Not Found" at bounding box center [1126, 193] width 580 height 27
click at [938, 188] on input "Not Found" at bounding box center [1126, 193] width 580 height 27
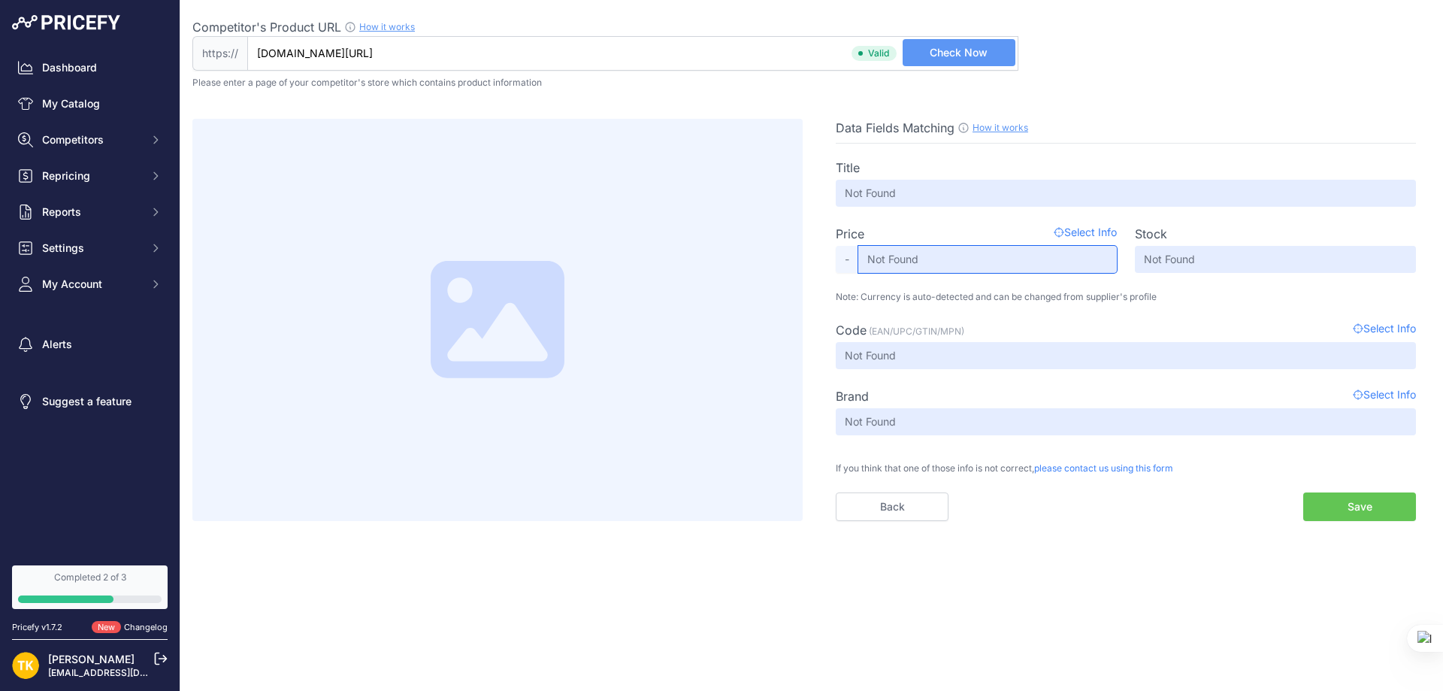
click at [947, 255] on input "Not Found" at bounding box center [987, 259] width 258 height 27
click at [916, 499] on link "Back" at bounding box center [892, 506] width 113 height 29
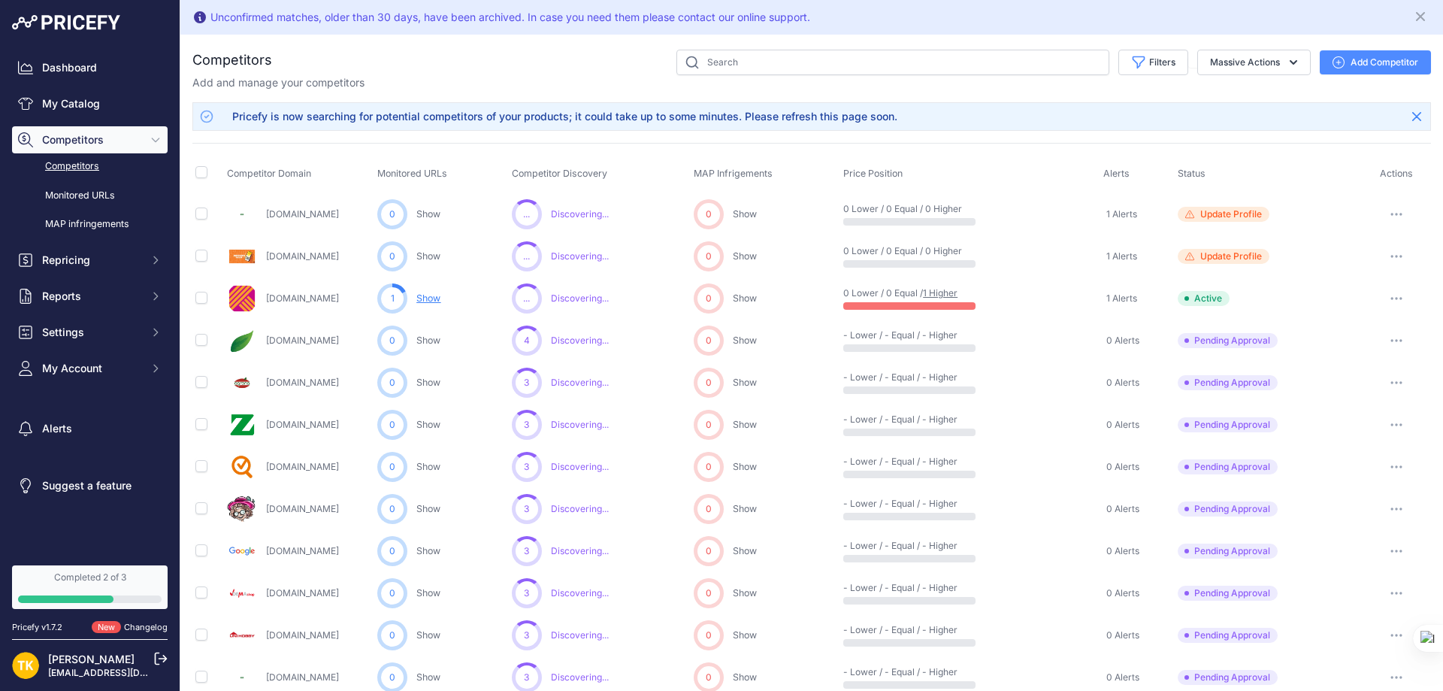
click at [100, 167] on link "Competitors" at bounding box center [90, 166] width 156 height 26
click at [1223, 339] on span "Pending Approval" at bounding box center [1227, 340] width 100 height 15
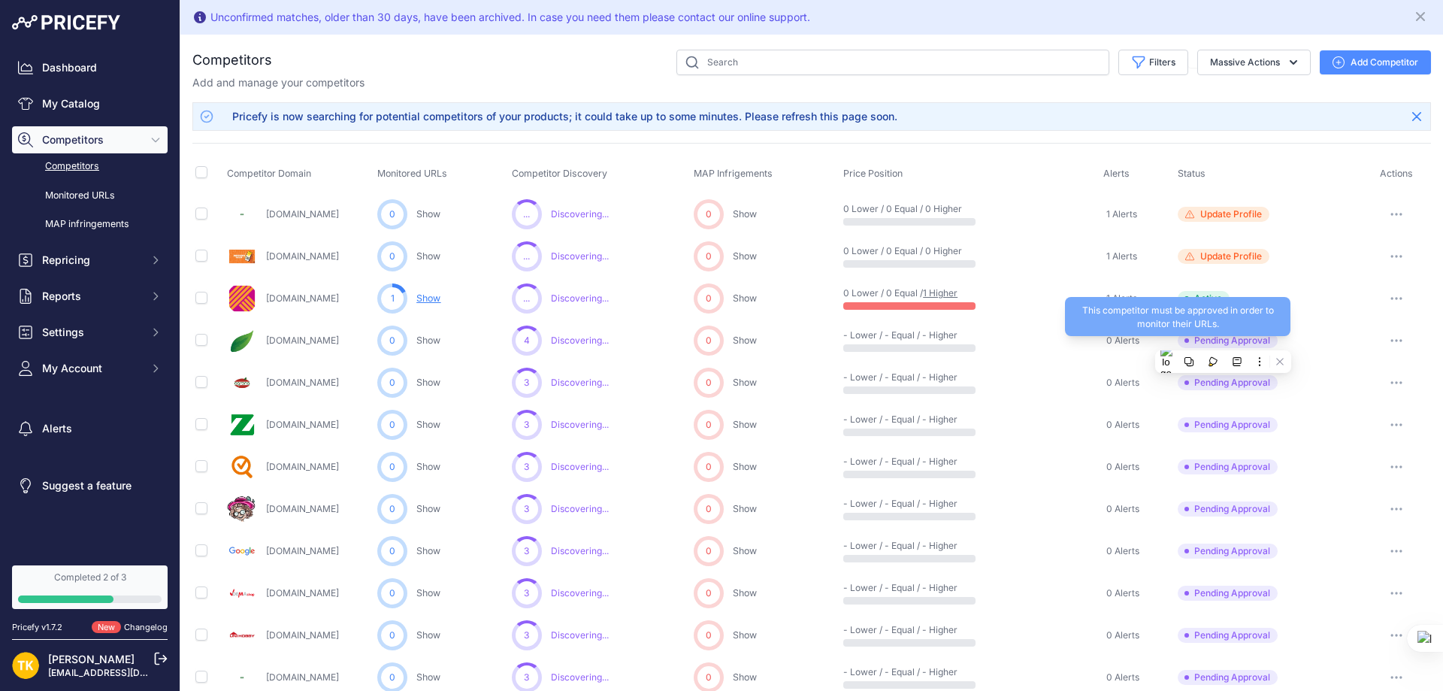
click at [1224, 338] on span "Pending Approval" at bounding box center [1227, 340] width 100 height 15
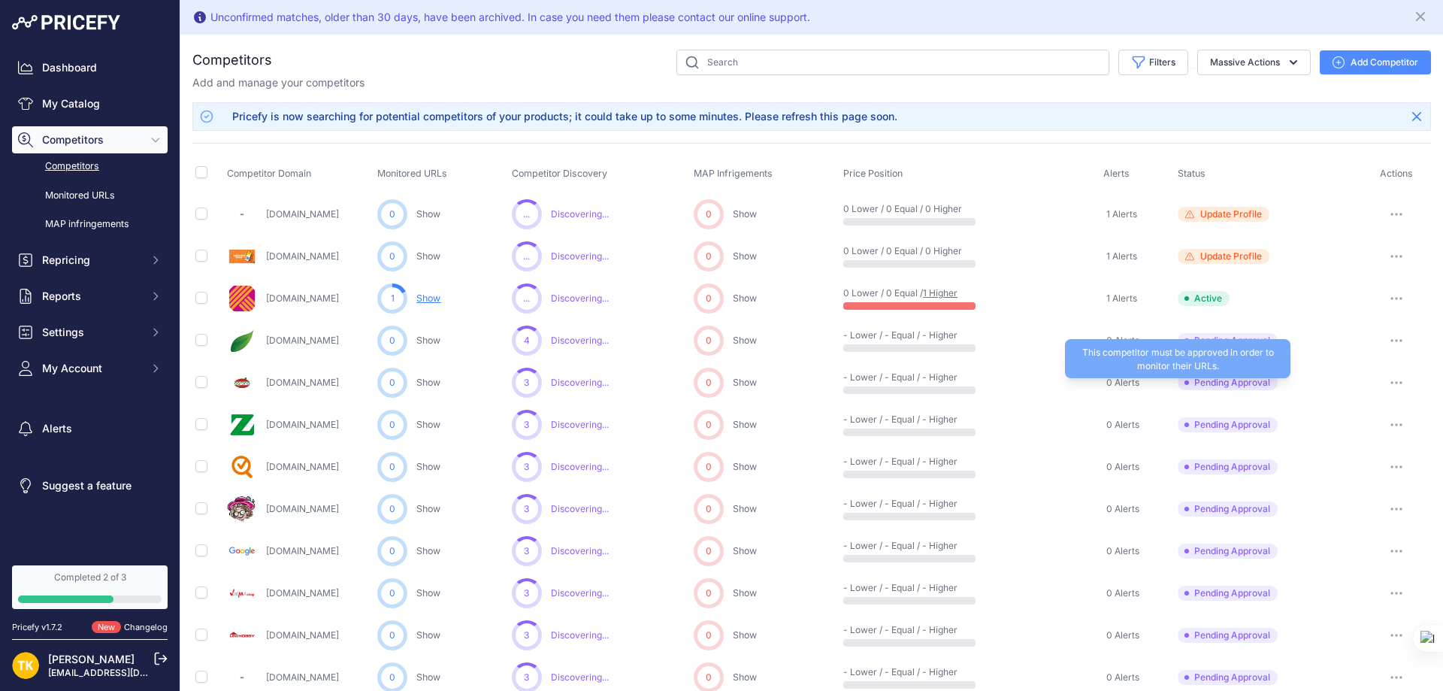
click at [1228, 382] on span "Pending Approval" at bounding box center [1227, 382] width 100 height 15
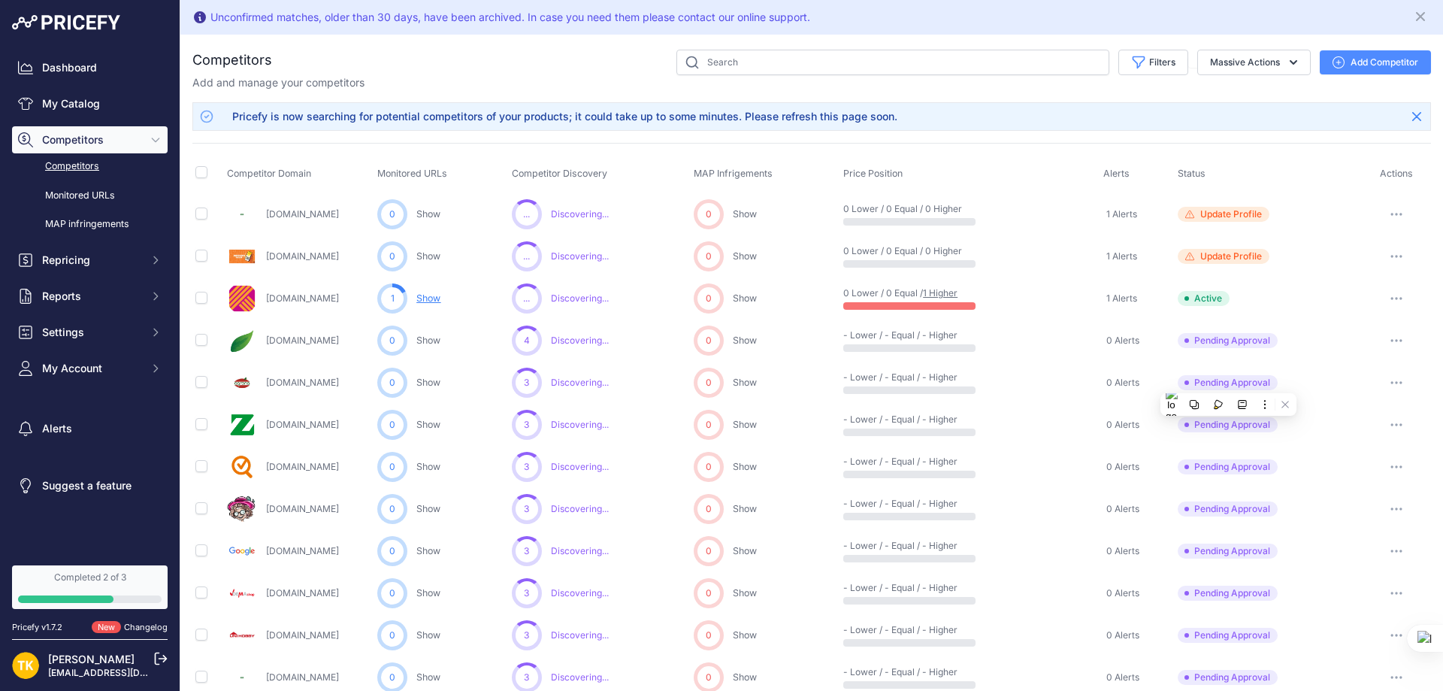
click at [1392, 376] on button "button" at bounding box center [1396, 382] width 30 height 21
click at [1377, 411] on link "Show Competitor URLs" at bounding box center [1365, 414] width 123 height 24
click at [1312, 376] on div "Pending Approval" at bounding box center [1267, 382] width 181 height 15
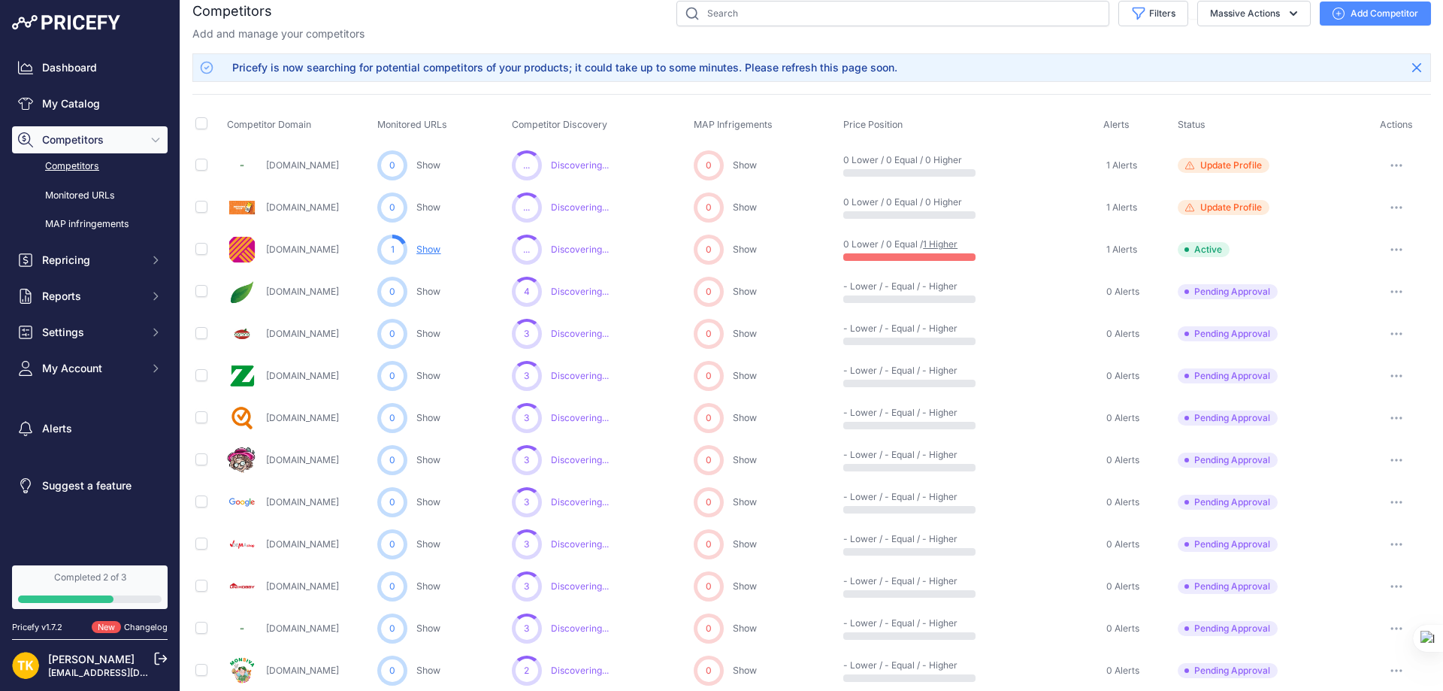
scroll to position [75, 0]
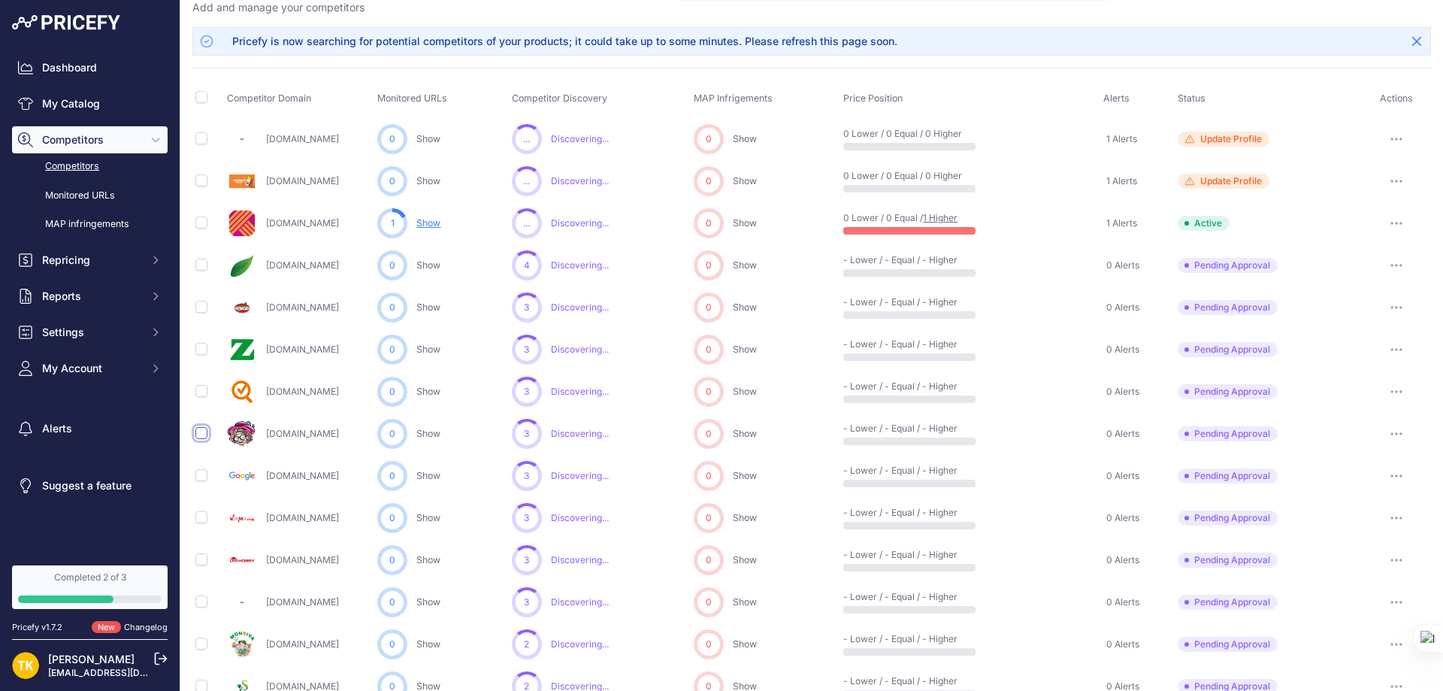
click at [201, 438] on input "checkbox" at bounding box center [201, 433] width 12 height 12
checkbox input "true"
